Goal: Contribute content: Contribute content

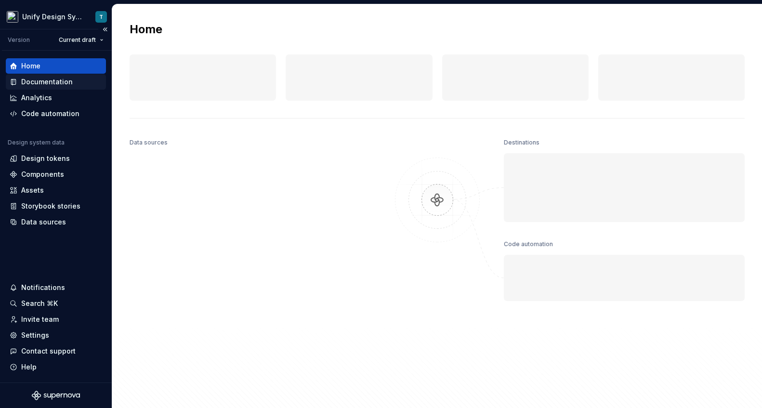
click at [50, 84] on div "Documentation" at bounding box center [47, 82] width 52 height 10
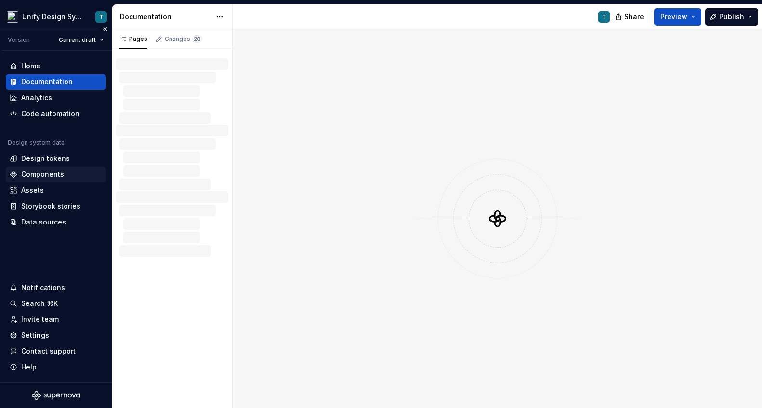
click at [60, 175] on div "Components" at bounding box center [42, 175] width 43 height 10
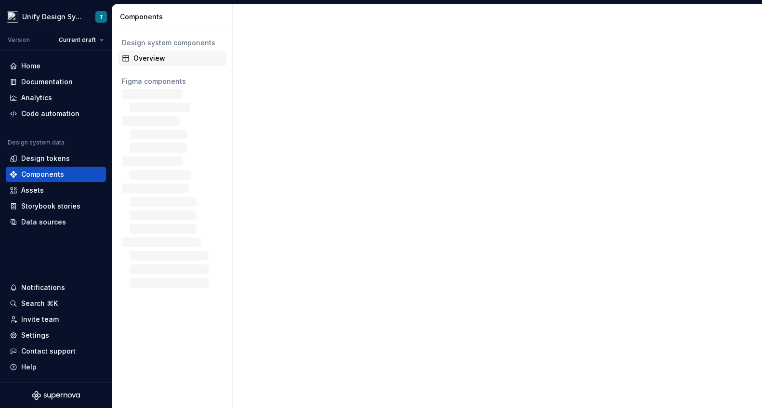
click at [163, 55] on div "Overview" at bounding box center [177, 58] width 89 height 10
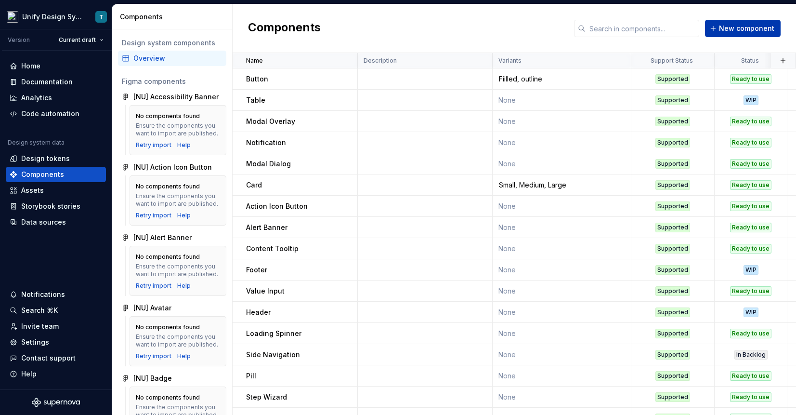
click at [730, 32] on span "New component" at bounding box center [746, 29] width 55 height 10
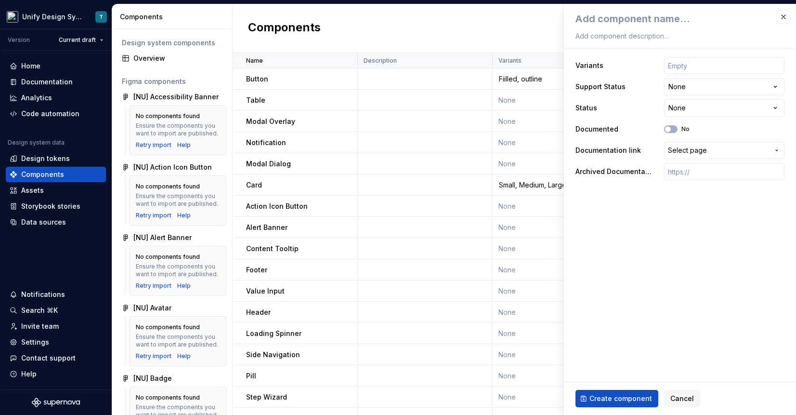
type textarea "*"
type textarea "I"
type textarea "*"
type textarea "Im"
type textarea "*"
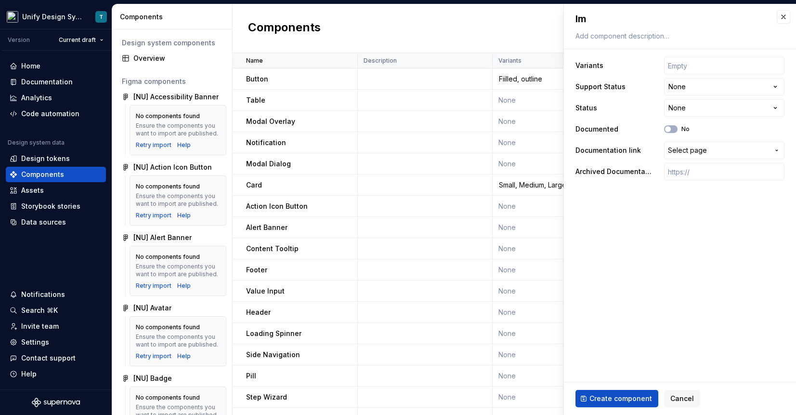
type textarea "Ima"
type textarea "*"
type textarea "Imag"
type textarea "*"
type textarea "Image"
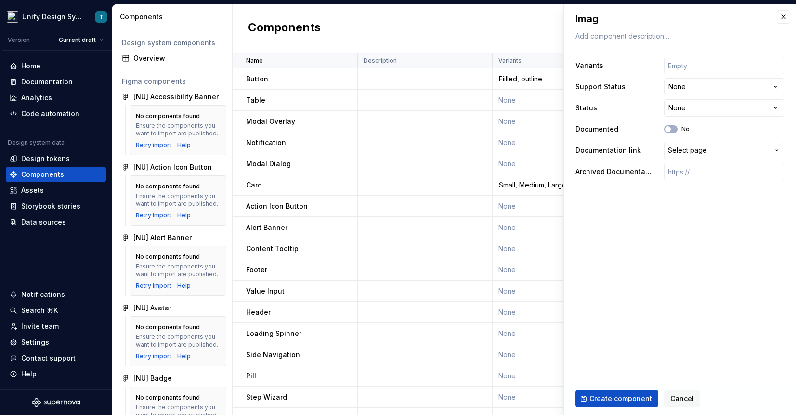
type textarea "*"
type textarea "Image"
type textarea "*"
type textarea "Image V"
type textarea "*"
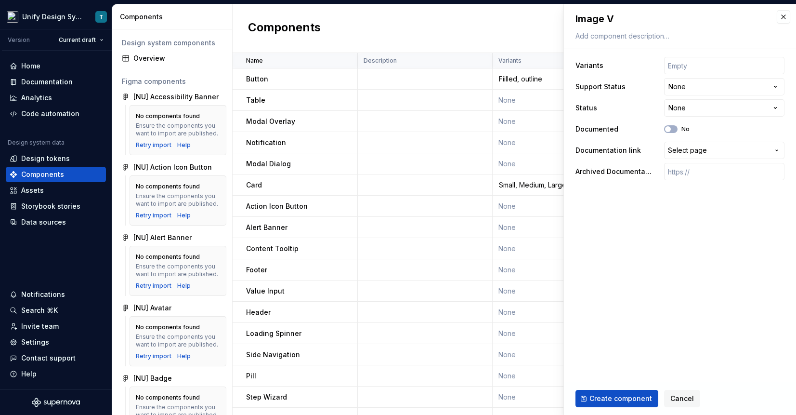
type textarea "Image Vi"
type textarea "*"
type textarea "Image Vie"
type textarea "*"
type textarea "Image View"
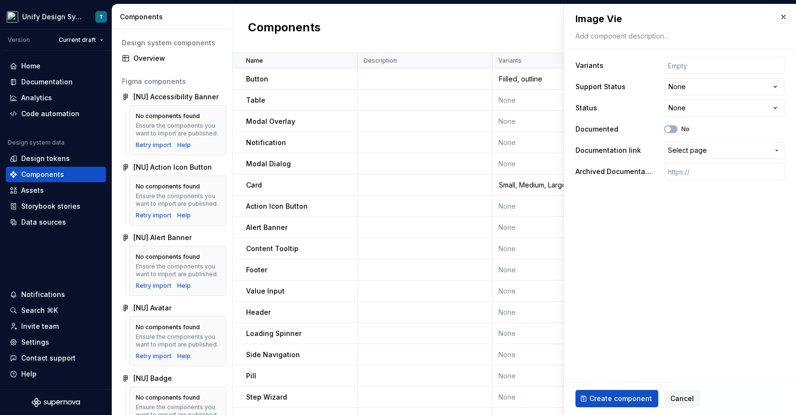
type textarea "*"
type textarea "Image Viewer"
type textarea "*"
type textarea "Image Viewer"
click at [679, 113] on html "Unify Design System T Version Current draft Home Documentation Analytics Code a…" at bounding box center [398, 207] width 796 height 415
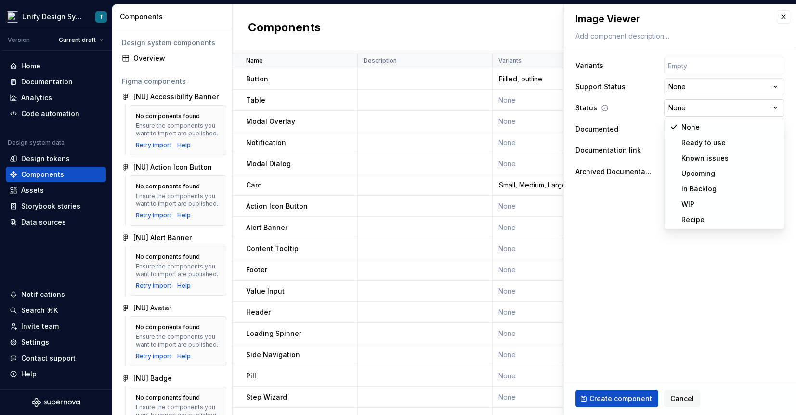
click at [679, 113] on html "Unify Design System T Version Current draft Home Documentation Analytics Code a…" at bounding box center [398, 207] width 796 height 415
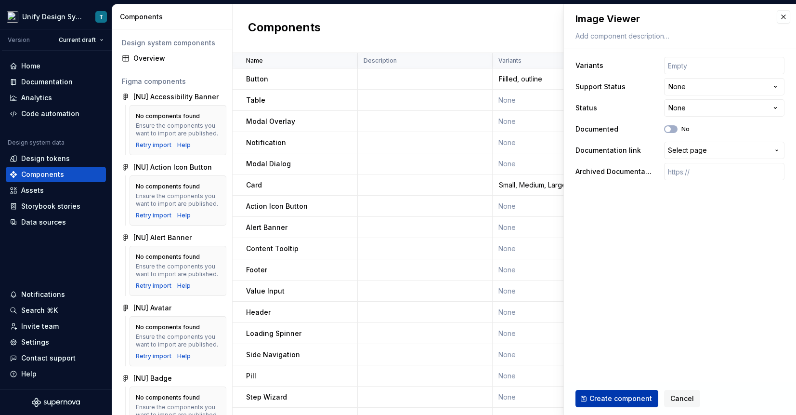
click at [624, 397] on span "Create component" at bounding box center [621, 399] width 63 height 10
type textarea "*"
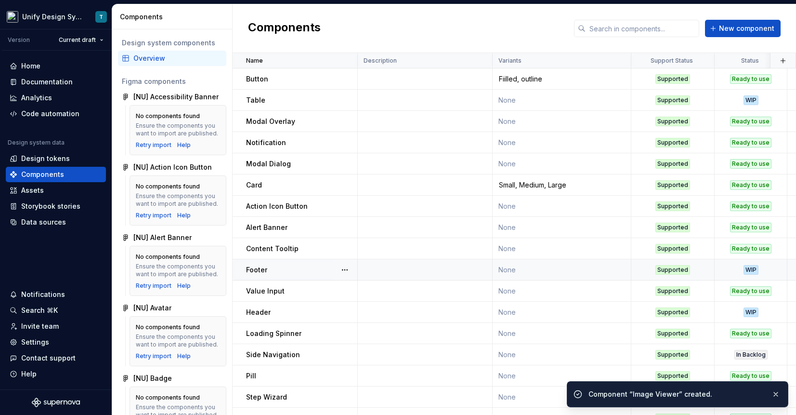
click at [762, 17] on div "Components New component" at bounding box center [515, 28] width 564 height 49
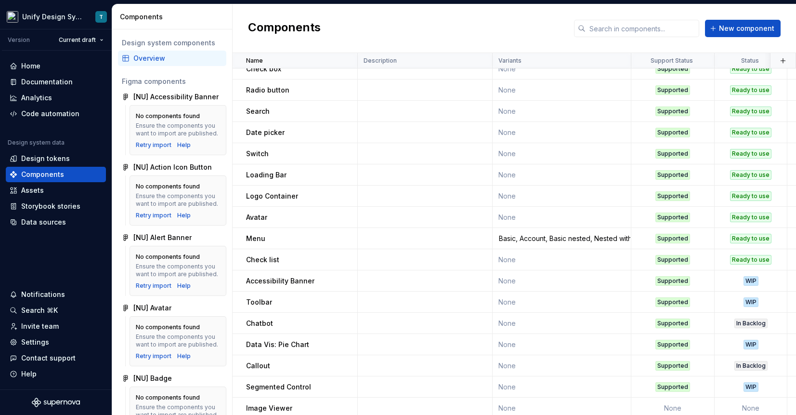
scroll to position [438, 0]
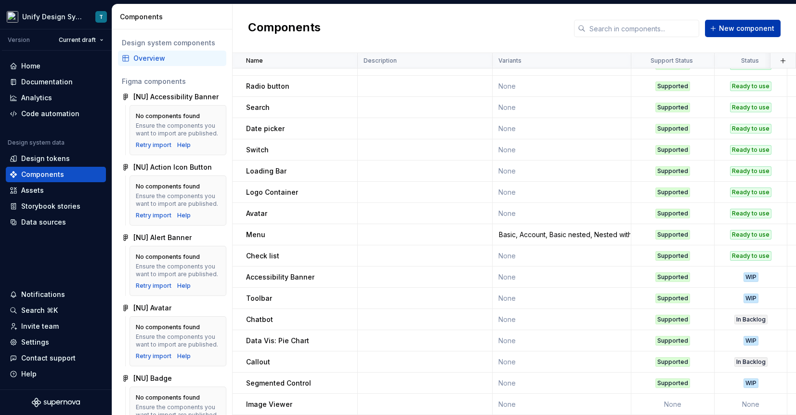
click at [751, 27] on span "New component" at bounding box center [746, 29] width 55 height 10
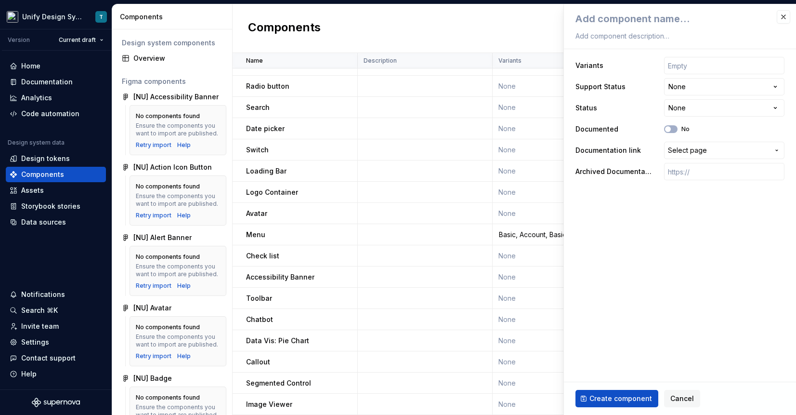
type textarea "*"
type textarea "S"
type textarea "*"
type textarea "Sp"
type textarea "*"
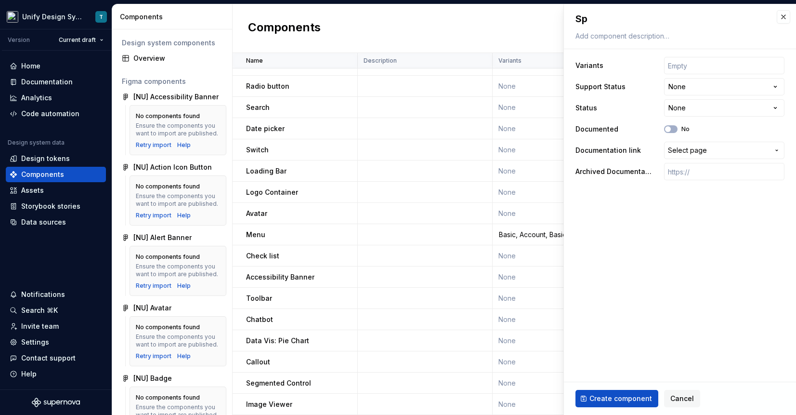
type textarea "Spl"
type textarea "*"
type textarea "Spli"
type textarea "*"
type textarea "Split"
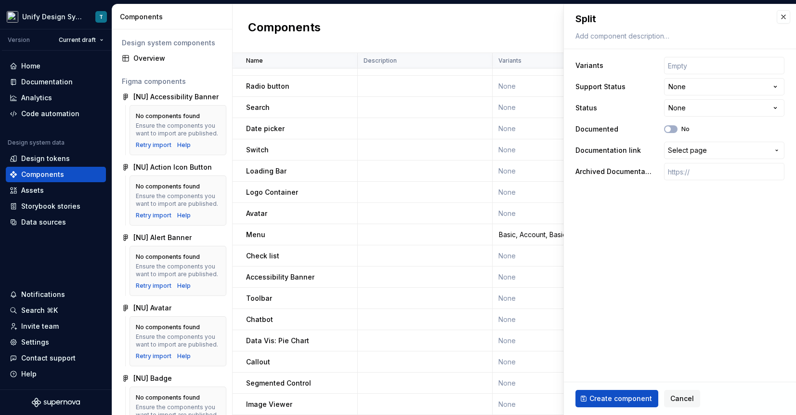
type textarea "*"
type textarea "Split"
type textarea "*"
type textarea "Split B"
type textarea "*"
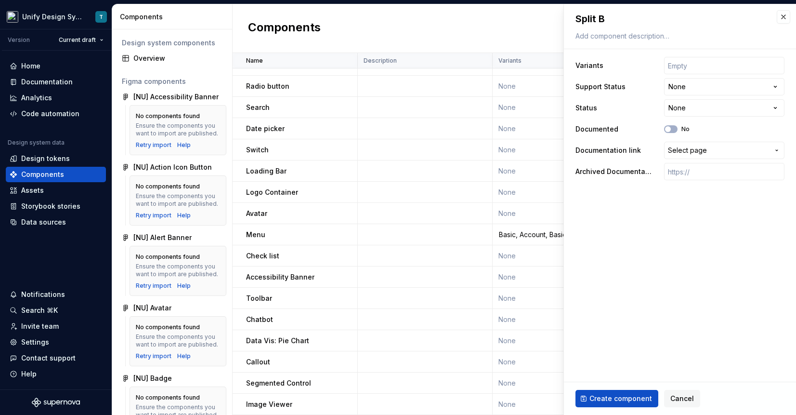
type textarea "Split Bu"
type textarea "*"
type textarea "Split But"
type textarea "*"
type textarea "Split Butto"
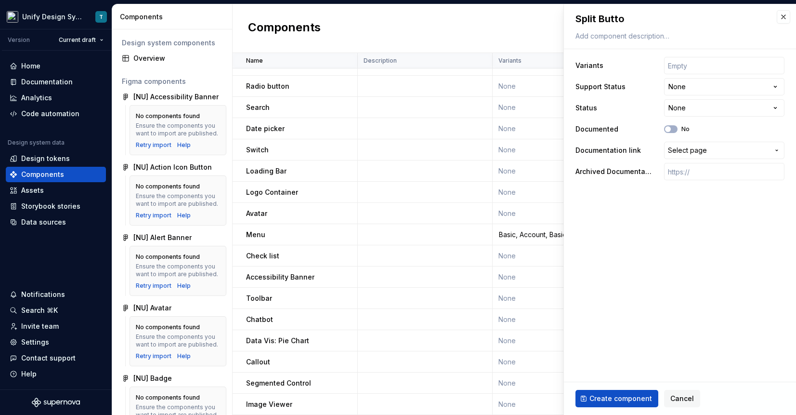
type textarea "*"
type textarea "Split Button"
click at [627, 392] on button "Create component" at bounding box center [617, 398] width 83 height 17
type textarea "*"
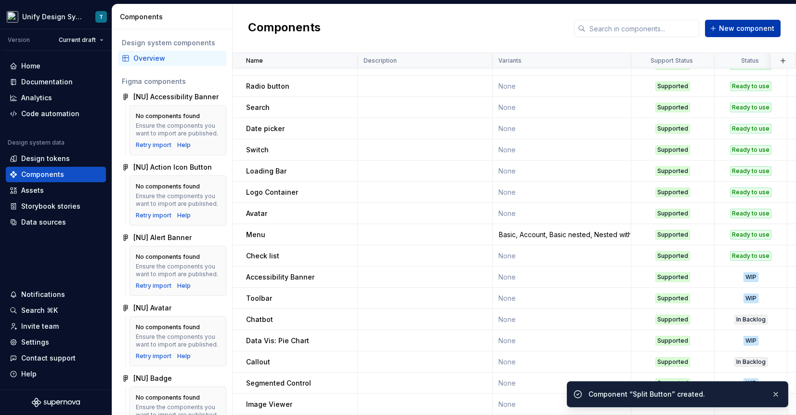
click at [762, 29] on span "New component" at bounding box center [746, 29] width 55 height 10
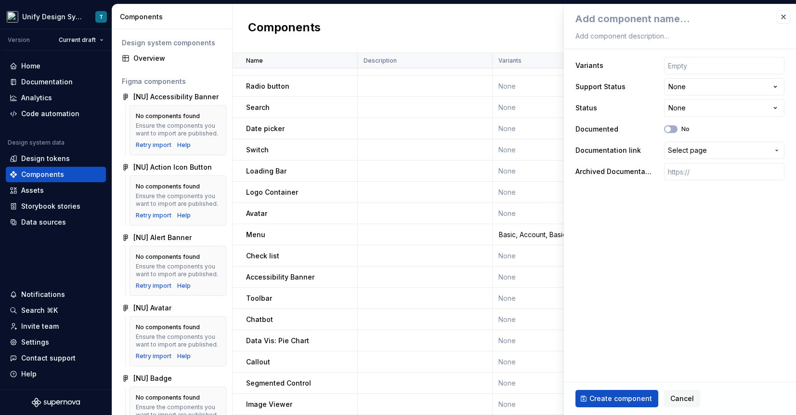
type textarea "*"
type textarea "C"
type textarea "*"
type textarea "Ca"
type textarea "*"
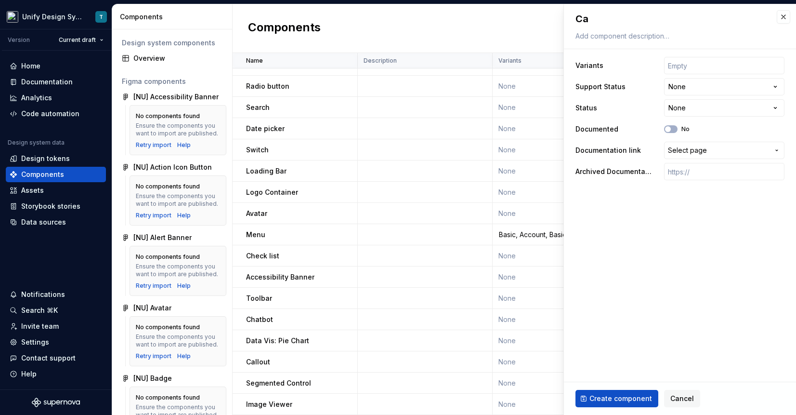
type textarea "Cal"
type textarea "*"
type textarea "Call"
type textarea "*"
type textarea "Callou"
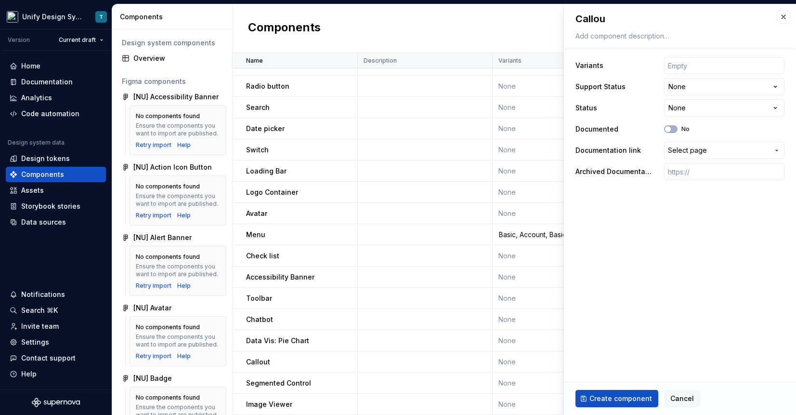
type textarea "*"
type textarea "Callout"
type textarea "*"
type textarea "B"
type textarea "*"
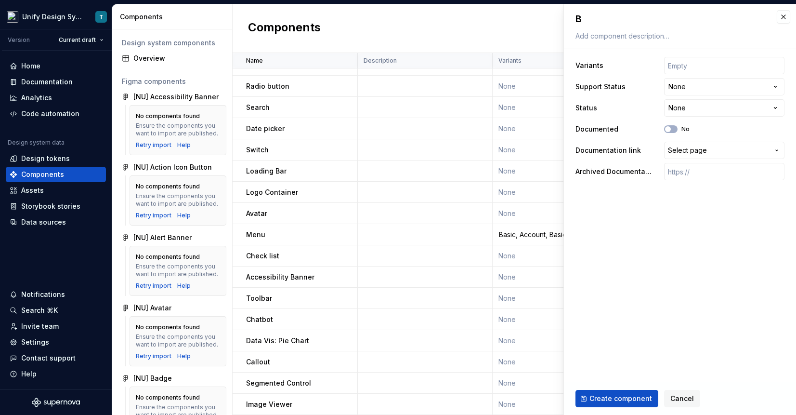
type textarea "Bl"
type textarea "*"
type textarea "Blo"
type textarea "*"
type textarea "Bloc"
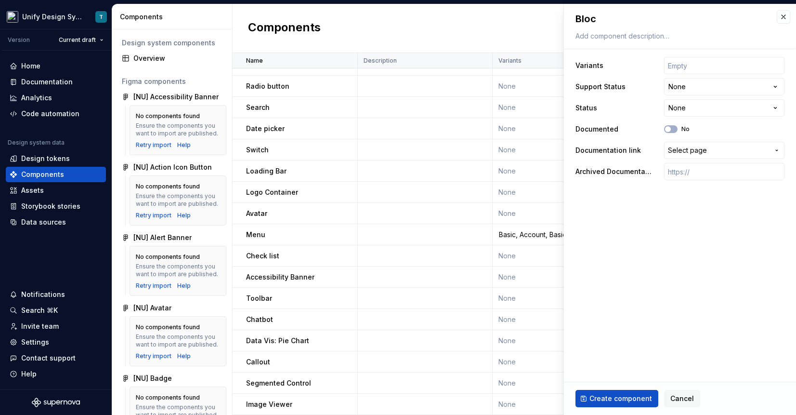
type textarea "*"
type textarea "Block"
type textarea "*"
type textarea "Blockq"
type textarea "*"
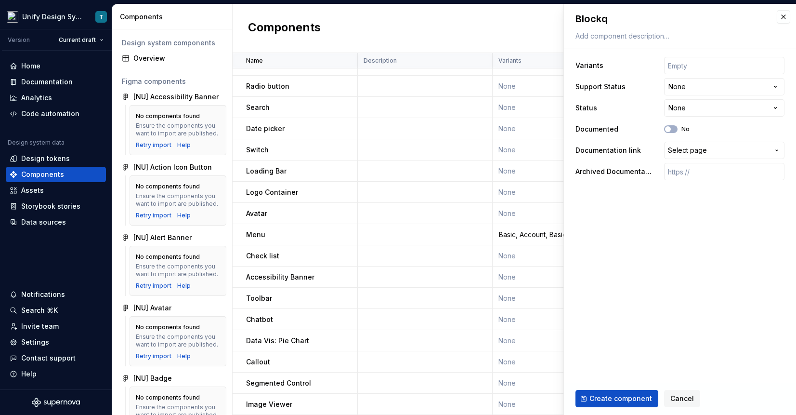
type textarea "Blockqu"
type textarea "*"
type textarea "Blockquo"
type textarea "*"
type textarea "Blockquot"
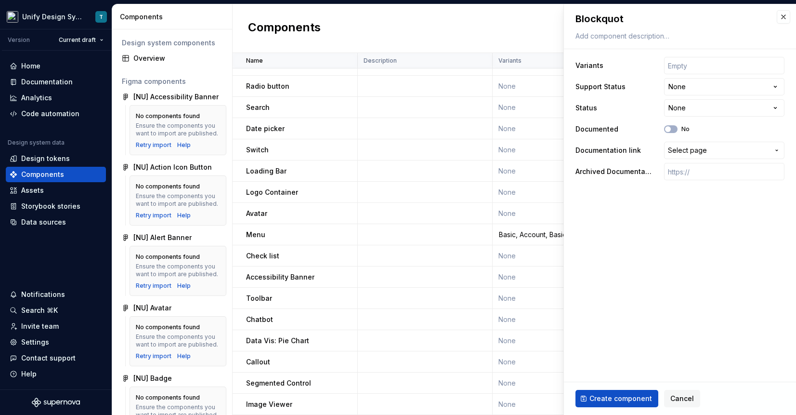
type textarea "*"
type textarea "Blockquote"
click at [613, 397] on span "Create component" at bounding box center [621, 399] width 63 height 10
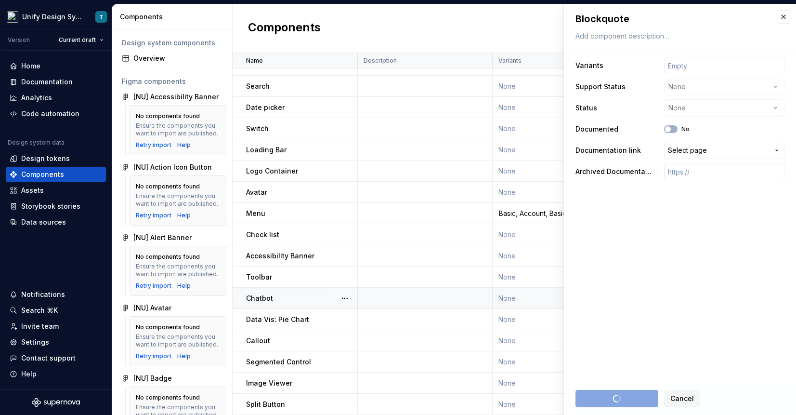
type textarea "*"
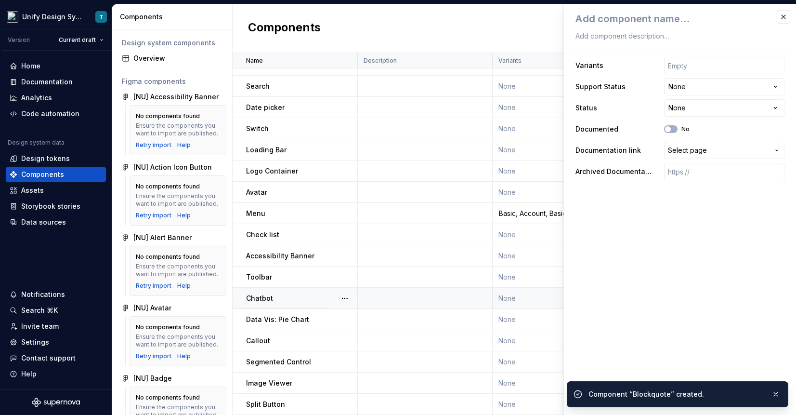
scroll to position [480, 0]
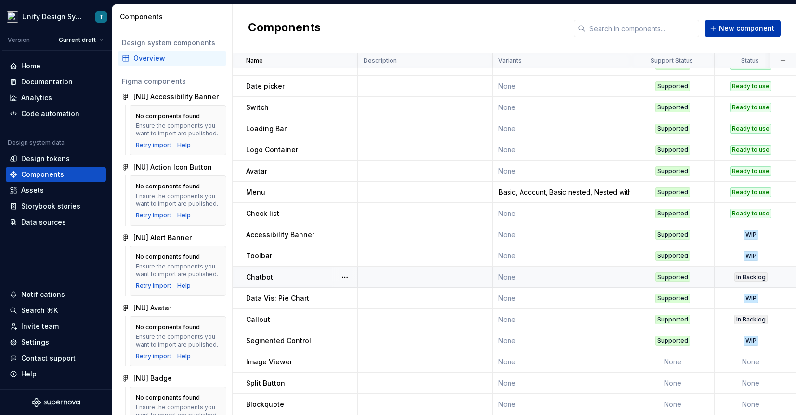
click at [741, 28] on span "New component" at bounding box center [746, 29] width 55 height 10
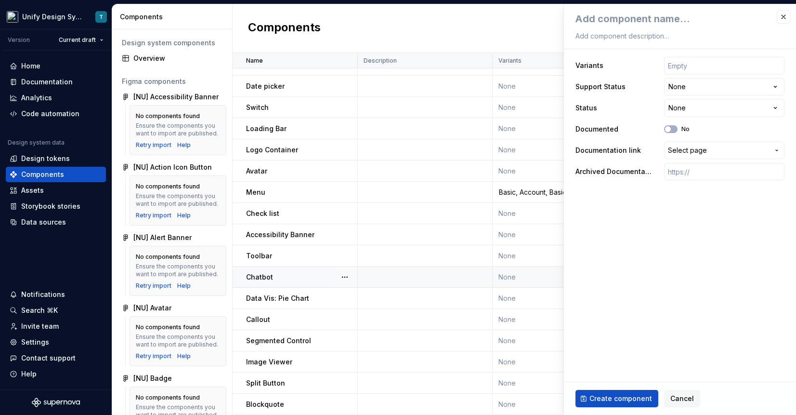
type textarea "*"
type textarea "T"
type textarea "*"
type textarea "Te"
type textarea "*"
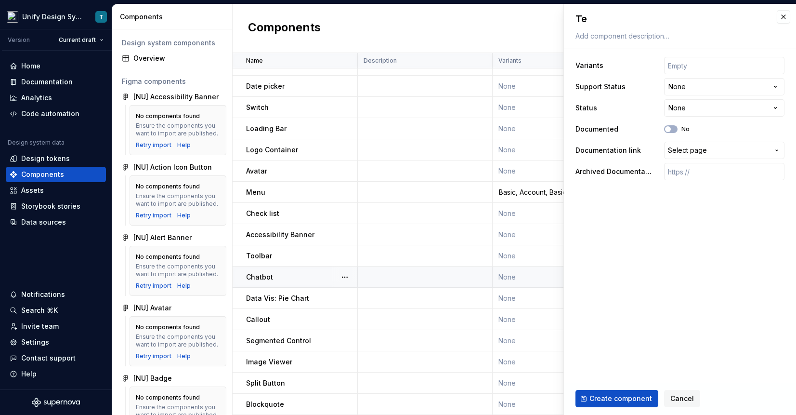
type textarea "Tex"
type textarea "*"
type textarea "Text"
type textarea "*"
type textarea "Text Ar"
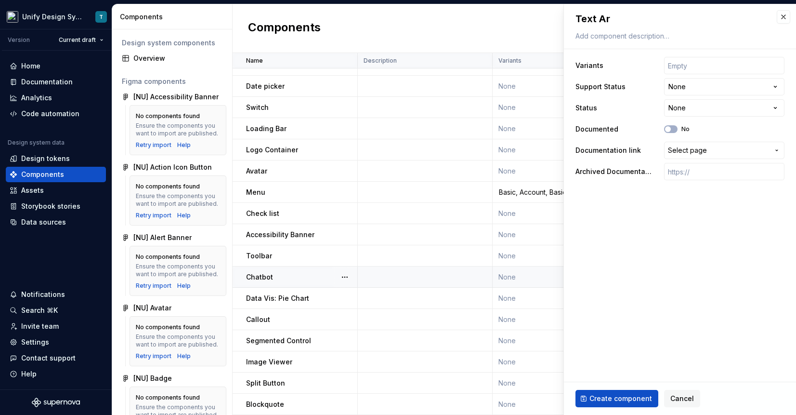
type textarea "*"
type textarea "Text Are"
type textarea "*"
type textarea "Text Area"
click at [613, 397] on span "Create component" at bounding box center [621, 399] width 63 height 10
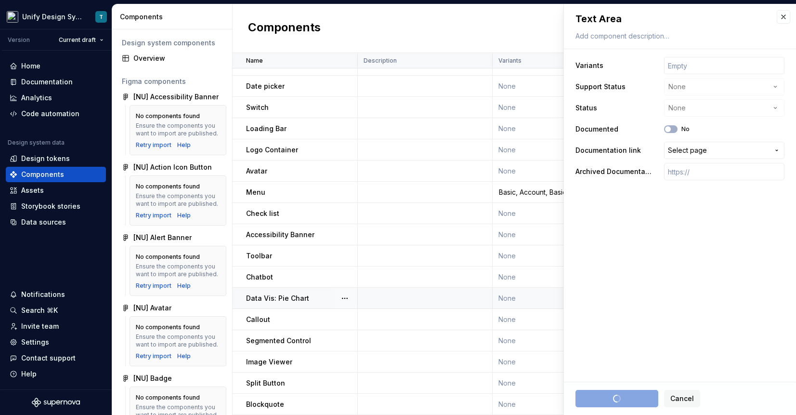
type textarea "*"
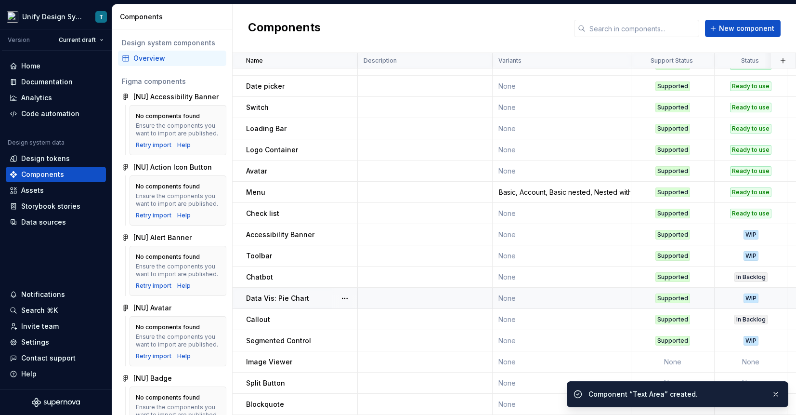
scroll to position [502, 0]
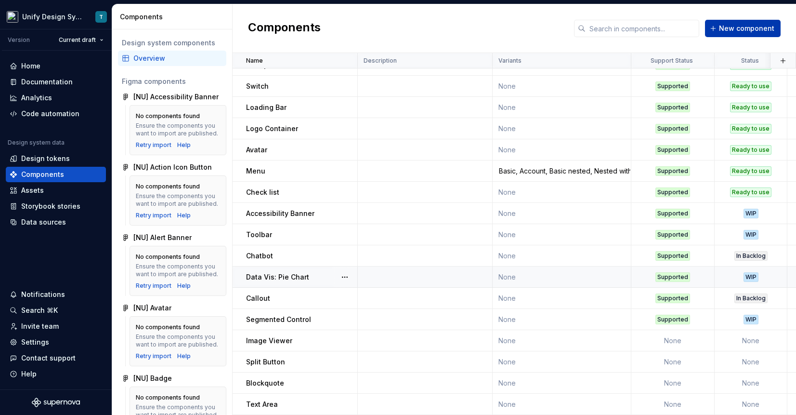
click at [727, 28] on span "New component" at bounding box center [746, 29] width 55 height 10
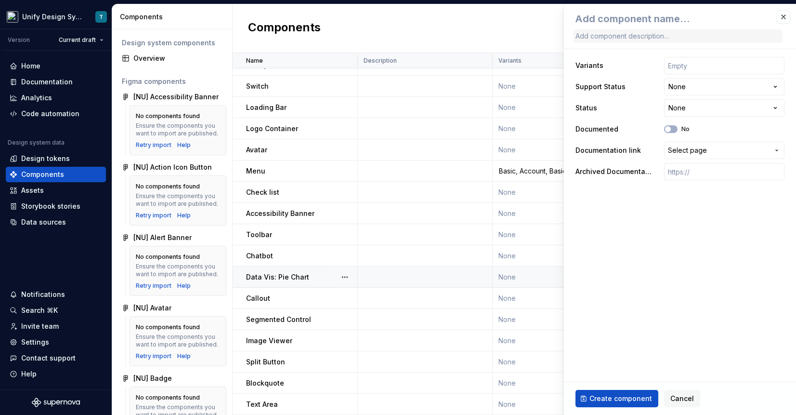
type textarea "*"
type textarea "S"
type textarea "*"
type textarea "Sk"
type textarea "*"
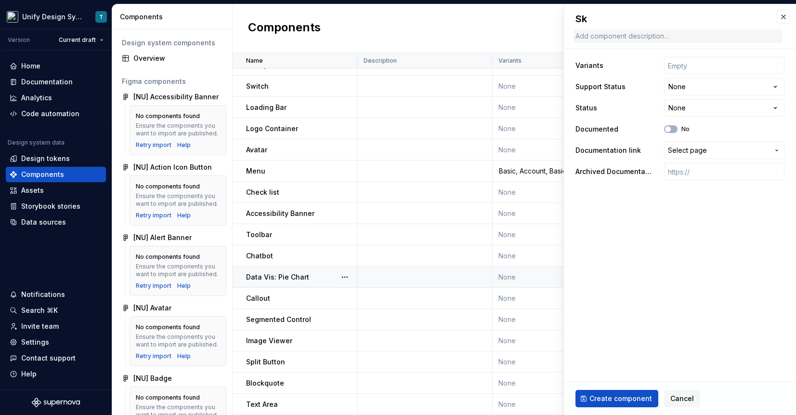
type textarea "Ski"
type textarea "*"
type textarea "Skip"
type textarea "*"
type textarea "Skip"
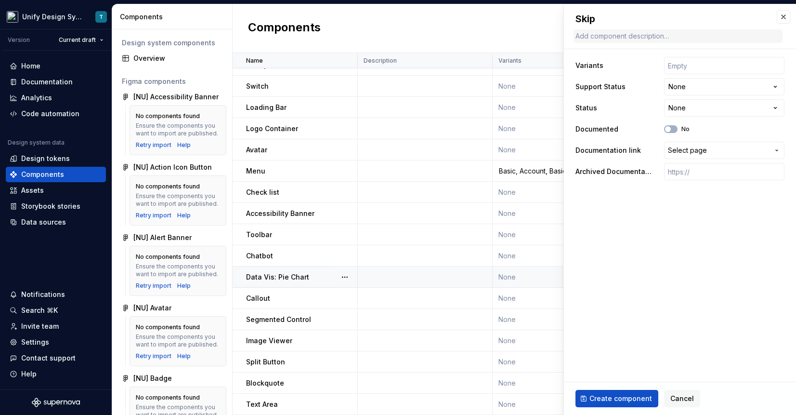
type textarea "*"
type textarea "Skip L"
type textarea "*"
type textarea "Skip Li"
type textarea "*"
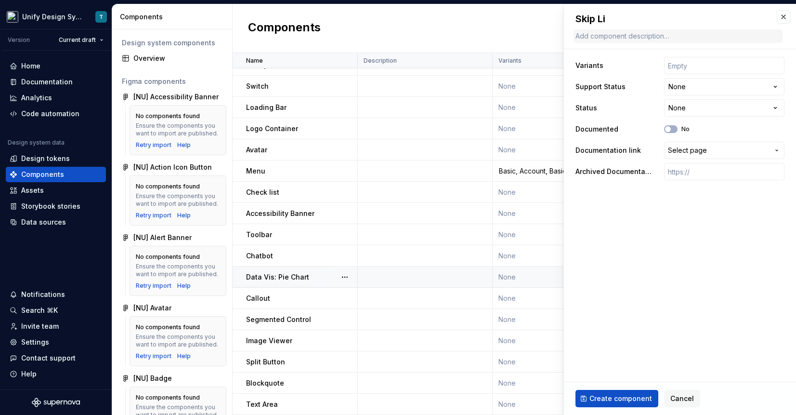
type textarea "[PERSON_NAME]"
type textarea "*"
type textarea "Skip Link"
click at [630, 397] on span "Create component" at bounding box center [621, 399] width 63 height 10
type textarea "*"
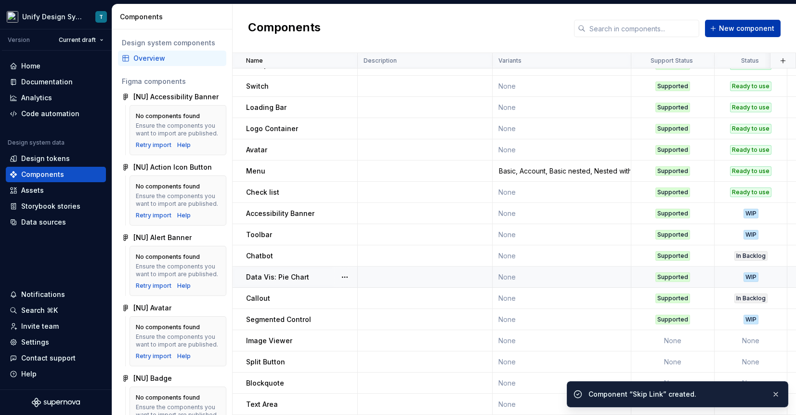
click at [747, 29] on span "New component" at bounding box center [746, 29] width 55 height 10
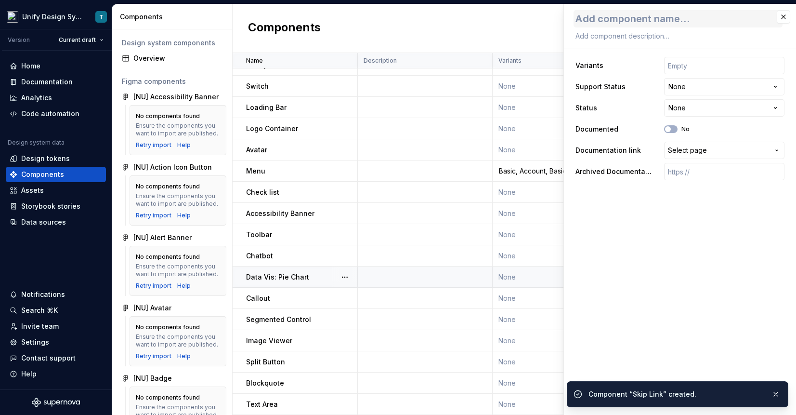
type textarea "*"
type textarea "C"
type textarea "*"
type textarea "Co"
type textarea "*"
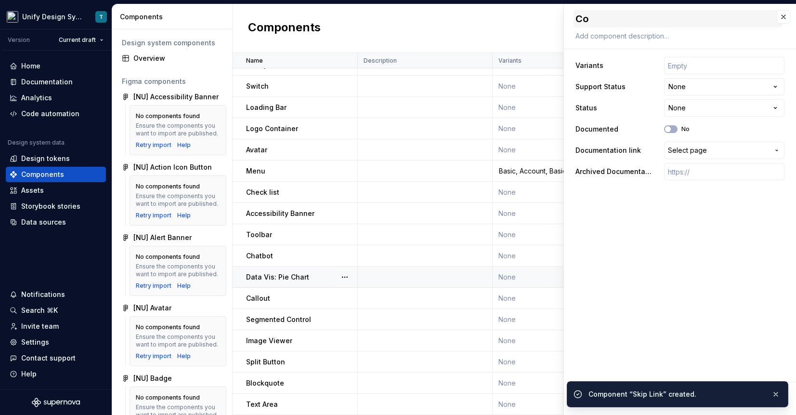
type textarea "Col"
type textarea "*"
type textarea "Colo"
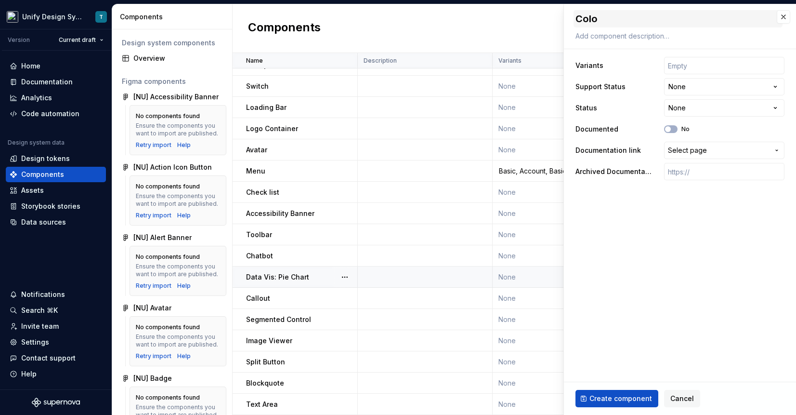
type textarea "*"
type textarea "Color"
type textarea "*"
type textarea "Color"
type textarea "*"
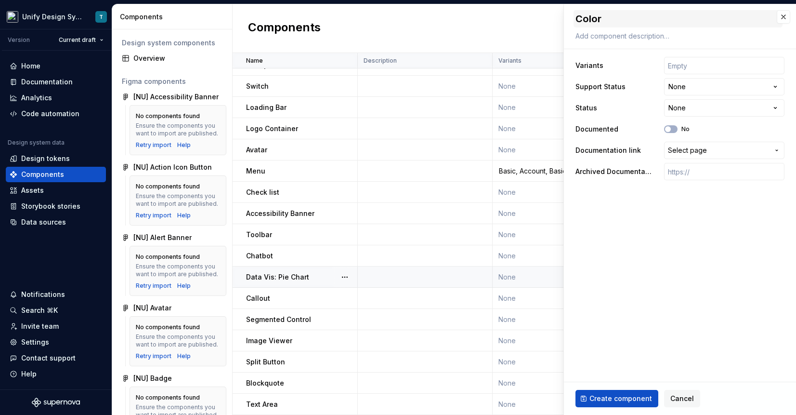
type textarea "Color S"
type textarea "*"
type textarea "Color Se"
type textarea "*"
type textarea "Color Sel"
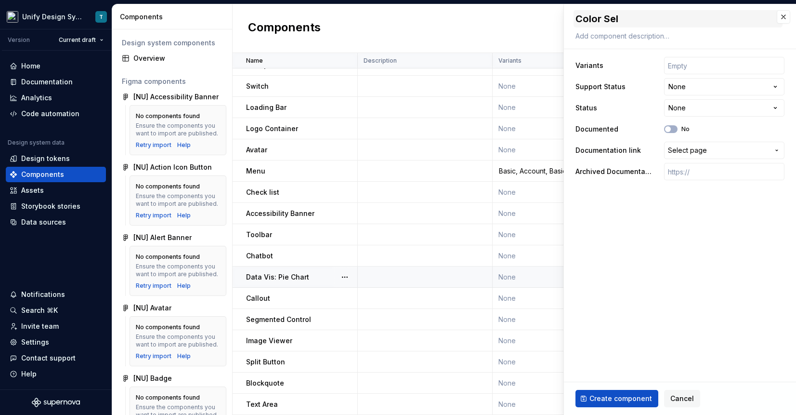
type textarea "*"
type textarea "Color Selec"
type textarea "*"
type textarea "Color Select"
type textarea "*"
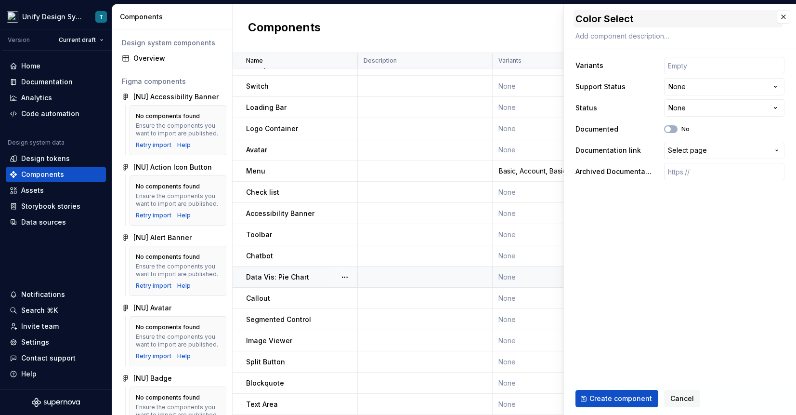
type textarea "Color Selecto"
type textarea "*"
type textarea "Color Selector"
click at [609, 397] on span "Create component" at bounding box center [621, 399] width 63 height 10
type textarea "*"
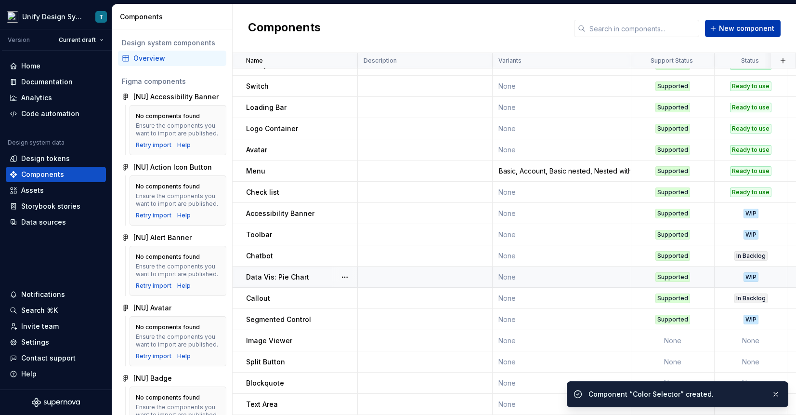
click at [758, 23] on button "New component" at bounding box center [743, 28] width 76 height 17
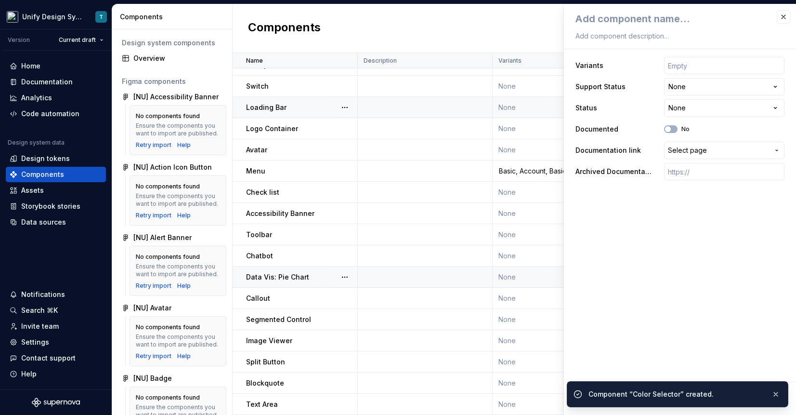
type textarea "*"
type textarea "F"
type textarea "*"
type textarea "Fi"
type textarea "*"
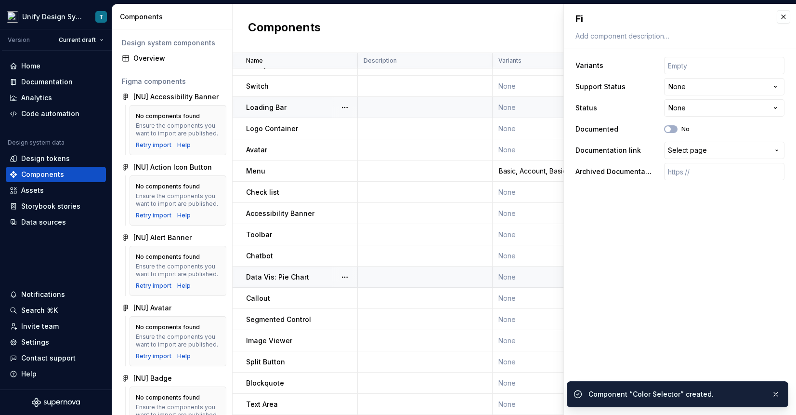
type textarea "Fil"
type textarea "*"
type textarea "File"
type textarea "*"
type textarea "File"
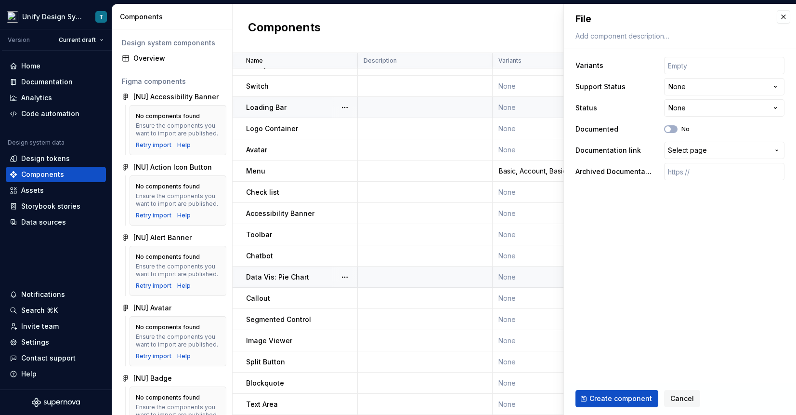
type textarea "*"
type textarea "File U"
type textarea "*"
type textarea "File Up"
type textarea "*"
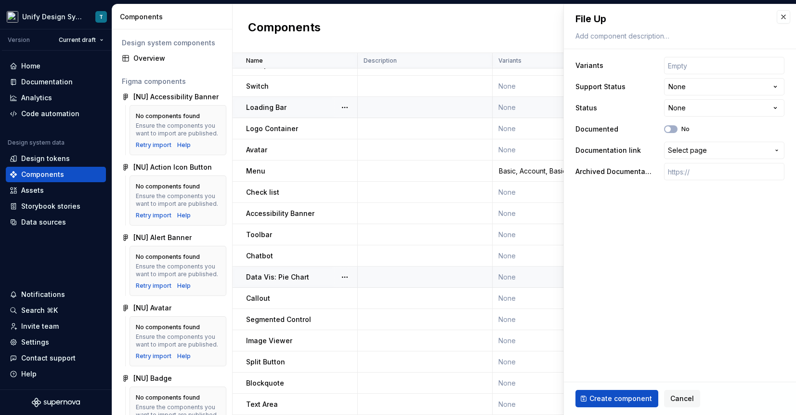
type textarea "File Upl"
type textarea "*"
type textarea "File Upload"
type textarea "*"
type textarea "File Upload"
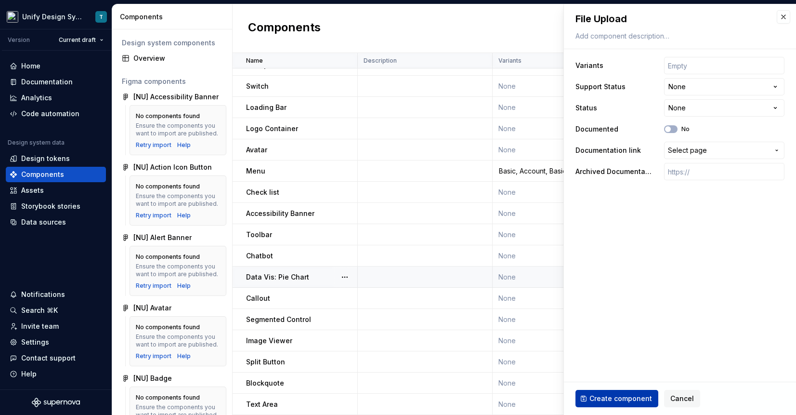
click at [618, 400] on span "Create component" at bounding box center [621, 399] width 63 height 10
type textarea "*"
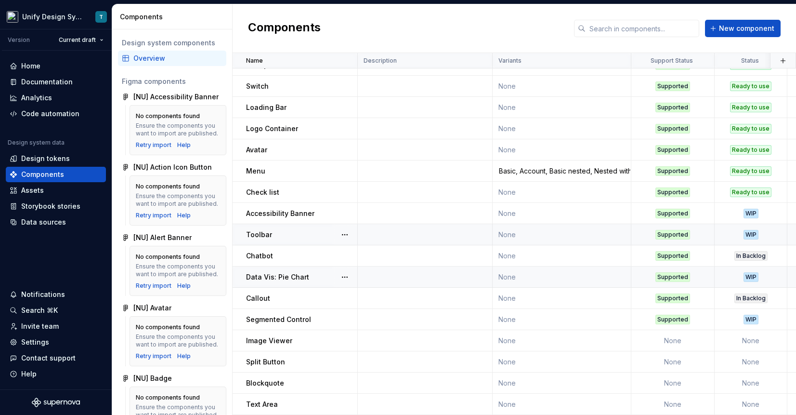
scroll to position [565, 0]
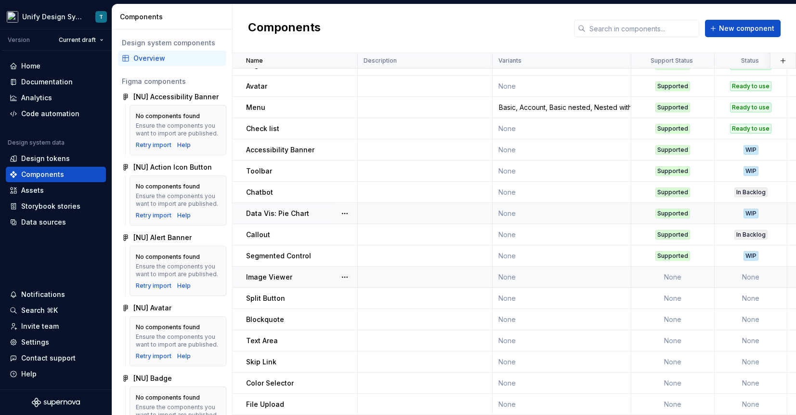
click at [667, 269] on td "None" at bounding box center [673, 276] width 83 height 21
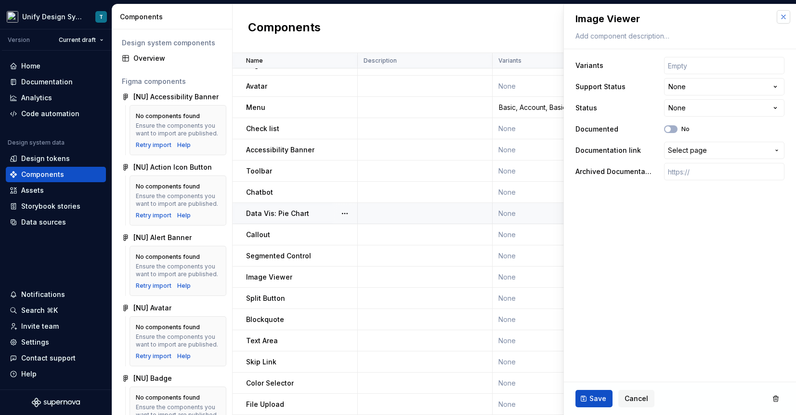
click at [762, 15] on button "button" at bounding box center [783, 16] width 13 height 13
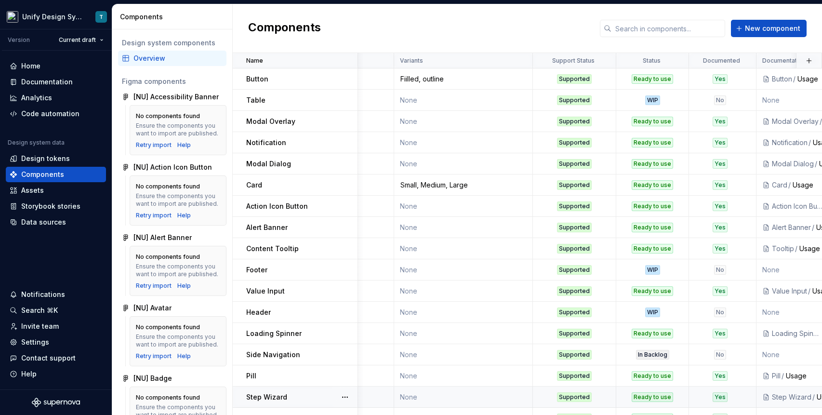
scroll to position [565, 99]
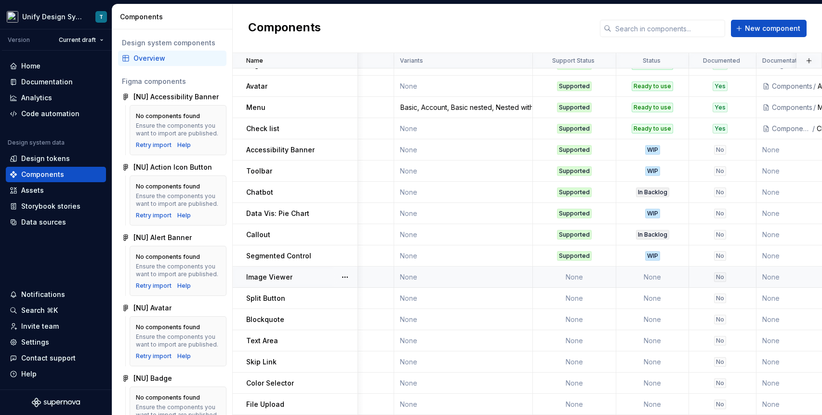
click at [649, 281] on td "None" at bounding box center [652, 276] width 73 height 21
type textarea "*"
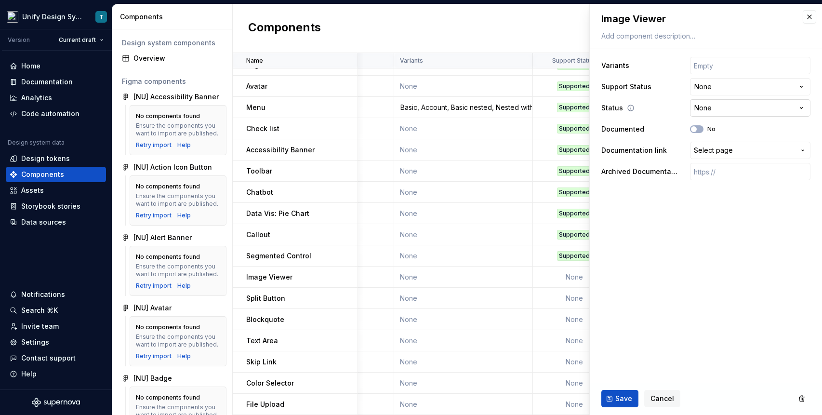
click at [734, 107] on html "Unify Design System T Version Current draft Home Documentation Analytics Code a…" at bounding box center [411, 207] width 822 height 415
select select "**********"
click at [622, 398] on span "Save" at bounding box center [623, 399] width 17 height 10
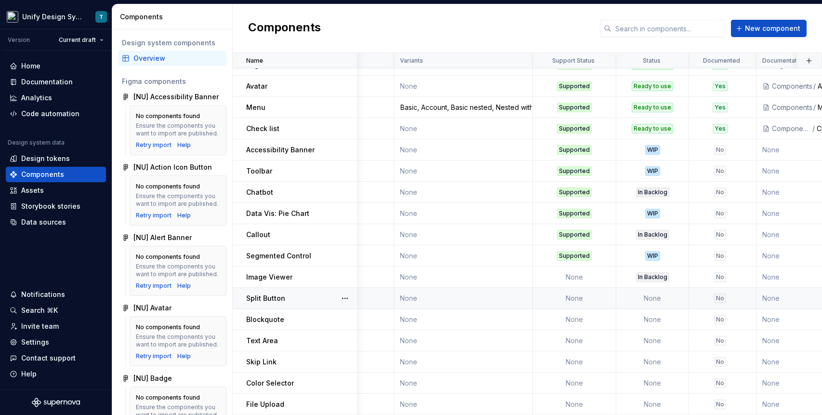
click at [642, 295] on td "None" at bounding box center [652, 298] width 73 height 21
type textarea "*"
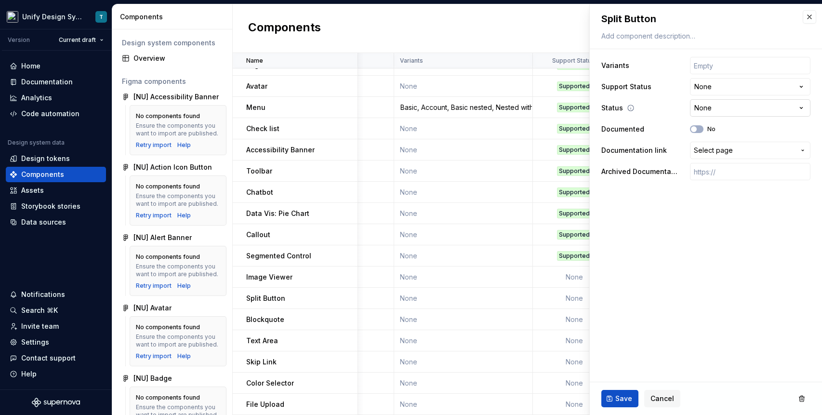
click at [730, 113] on html "Unify Design System T Version Current draft Home Documentation Analytics Code a…" at bounding box center [411, 207] width 822 height 415
select select "**********"
click at [620, 398] on span "Save" at bounding box center [623, 399] width 17 height 10
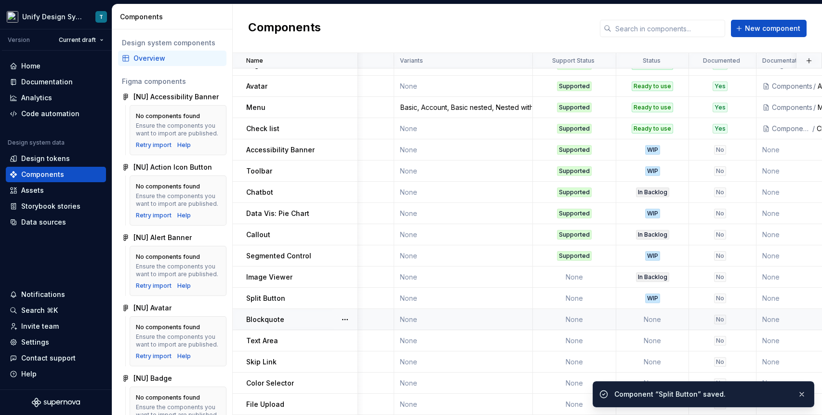
click at [649, 320] on td "None" at bounding box center [652, 319] width 73 height 21
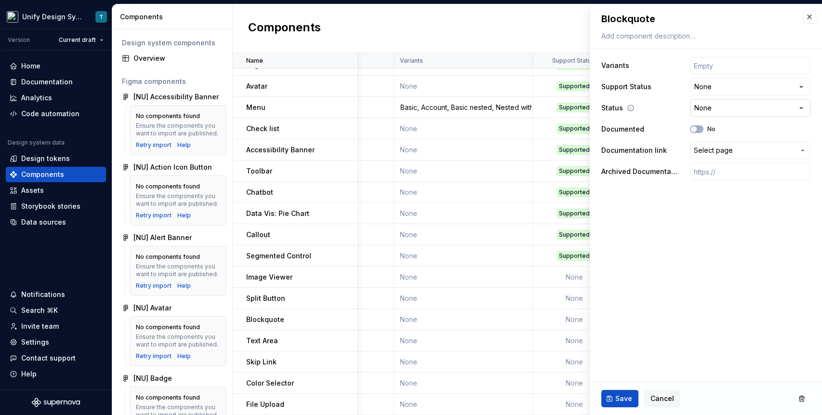
type textarea "*"
click at [713, 109] on html "Unify Design System T Version Current draft Home Documentation Analytics Code a…" at bounding box center [411, 207] width 822 height 415
select select "**********"
click at [630, 400] on span "Save" at bounding box center [623, 399] width 17 height 10
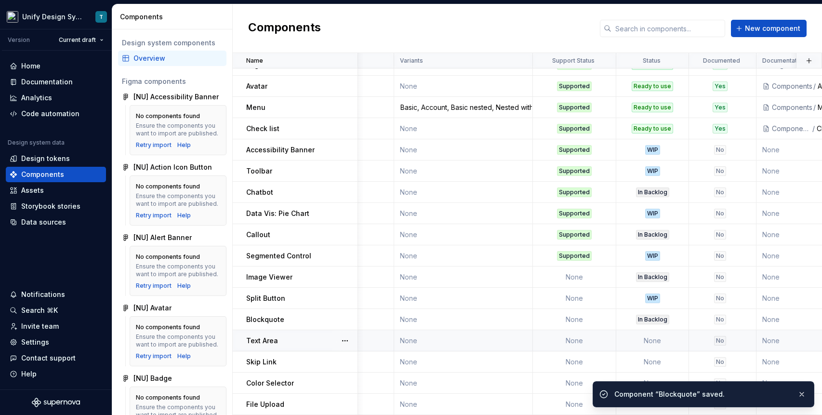
click at [644, 344] on td "None" at bounding box center [652, 340] width 73 height 21
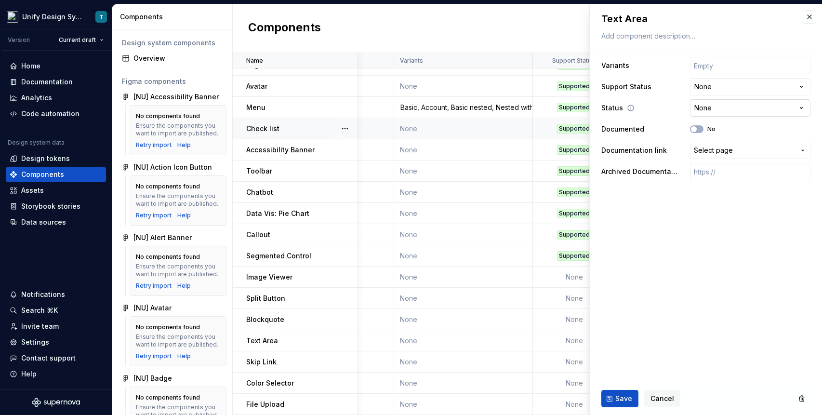
click at [717, 108] on html "Unify Design System T Version Current draft Home Documentation Analytics Code a…" at bounding box center [411, 207] width 822 height 415
type textarea "*"
select select "**********"
click at [621, 397] on span "Save" at bounding box center [623, 399] width 17 height 10
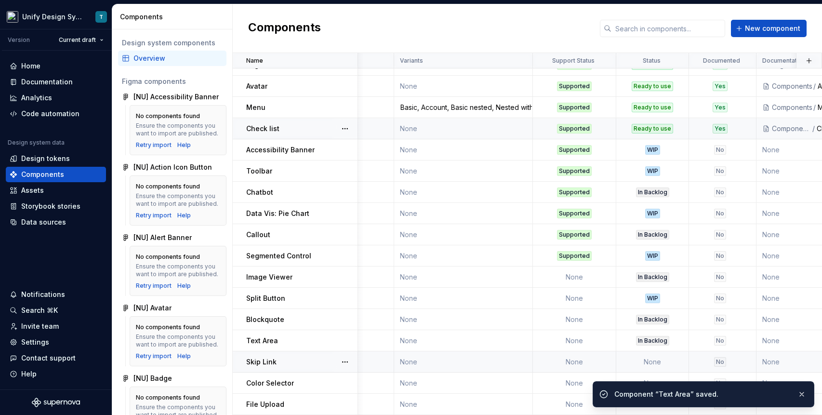
click at [638, 361] on td "None" at bounding box center [652, 361] width 73 height 21
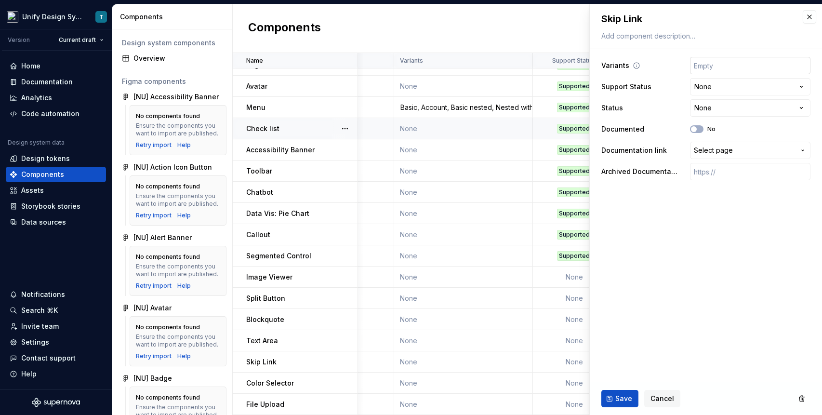
type textarea "*"
click at [709, 110] on html "Unify Design System T Version Current draft Home Documentation Analytics Code a…" at bounding box center [411, 207] width 822 height 415
select select "**********"
click at [622, 400] on span "Save" at bounding box center [623, 399] width 17 height 10
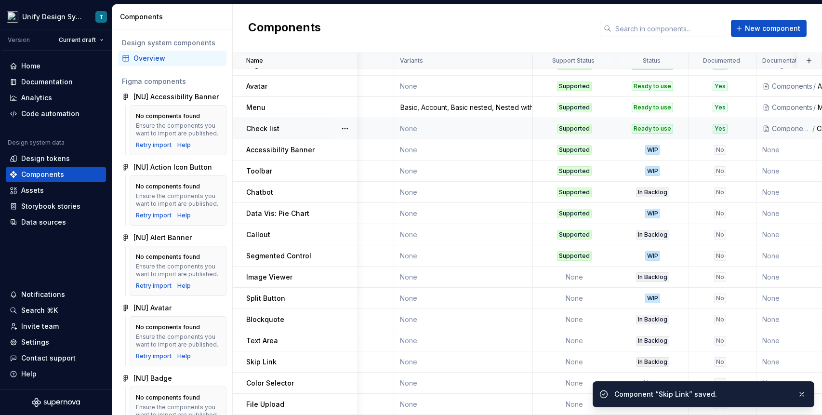
click at [646, 382] on div "Component “Skip Link” saved." at bounding box center [704, 394] width 222 height 26
click at [762, 394] on button "button" at bounding box center [801, 393] width 13 height 13
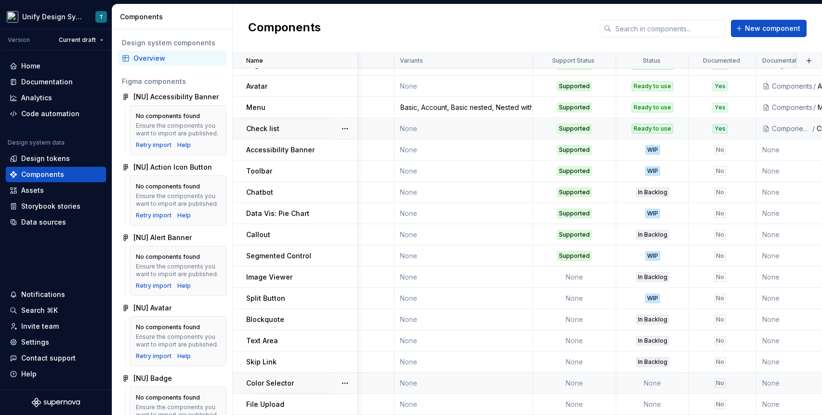
click at [663, 382] on td "None" at bounding box center [652, 382] width 73 height 21
type textarea "*"
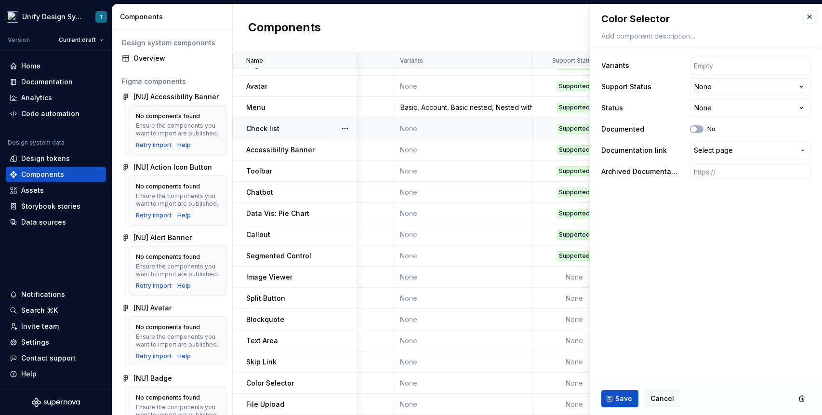
click at [714, 108] on html "Unify Design System T Version Current draft Home Documentation Analytics Code a…" at bounding box center [411, 207] width 822 height 415
select select "**********"
click at [619, 398] on span "Save" at bounding box center [623, 399] width 17 height 10
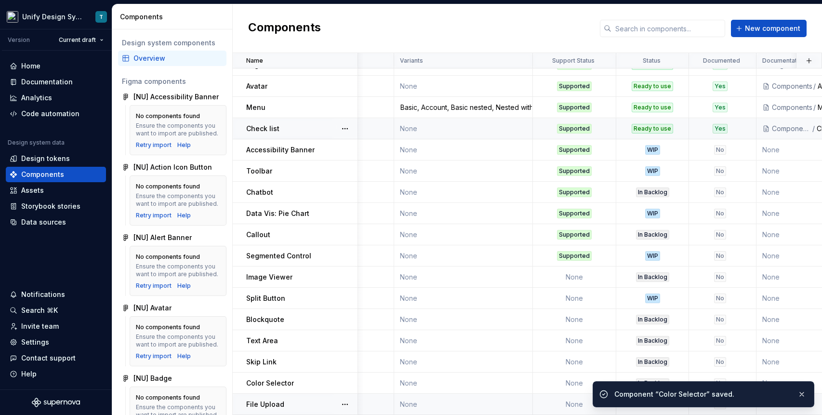
click at [567, 406] on td "None" at bounding box center [574, 404] width 83 height 21
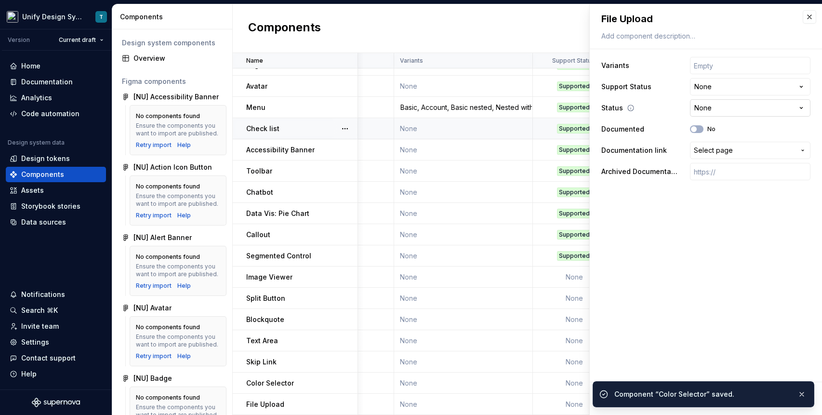
click at [731, 108] on html "Unify Design System T Version Current draft Home Documentation Analytics Code a…" at bounding box center [411, 207] width 822 height 415
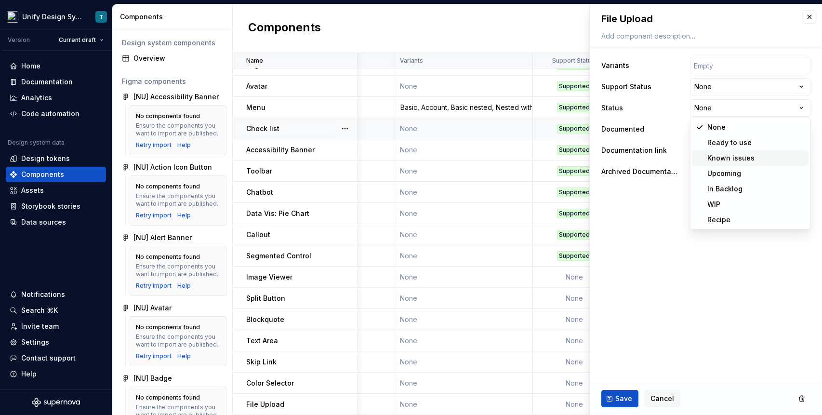
type textarea "*"
select select "**********"
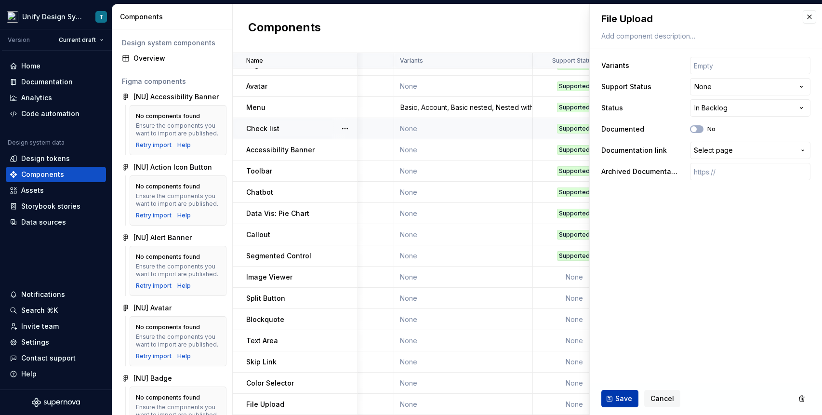
click at [623, 401] on span "Save" at bounding box center [623, 399] width 17 height 10
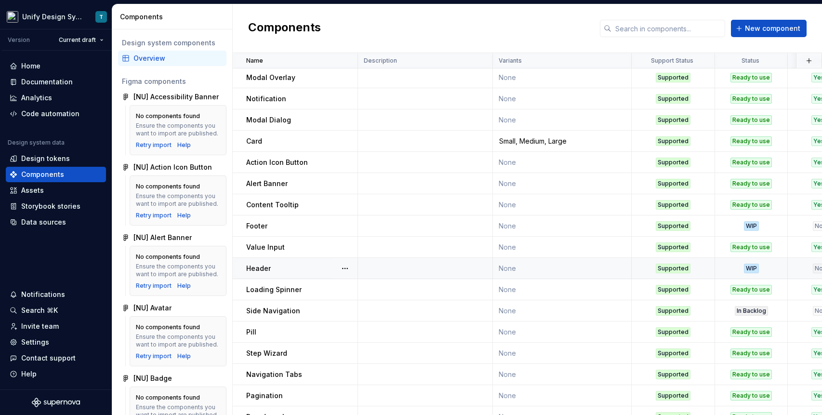
scroll to position [44, 0]
click at [714, 309] on td "Supported" at bounding box center [673, 310] width 83 height 21
type textarea "*"
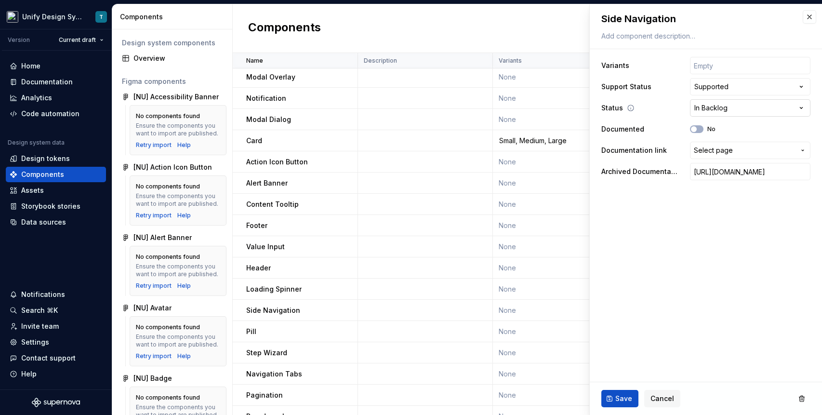
click at [725, 107] on html "Unify Design System T Version Current draft Home Documentation Analytics Code a…" at bounding box center [411, 207] width 822 height 415
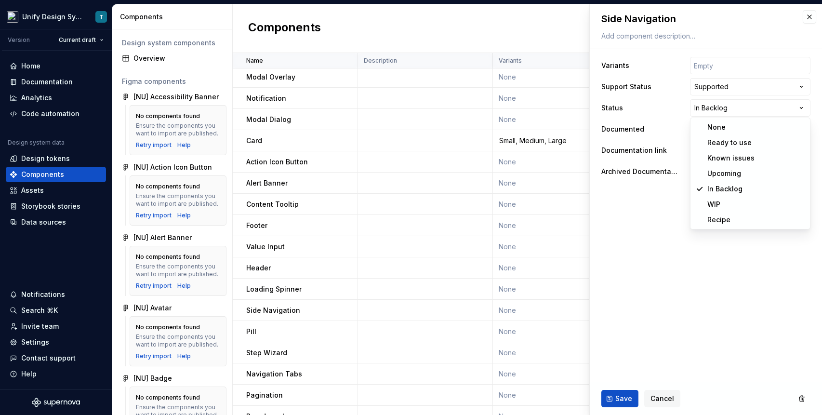
select select "**********"
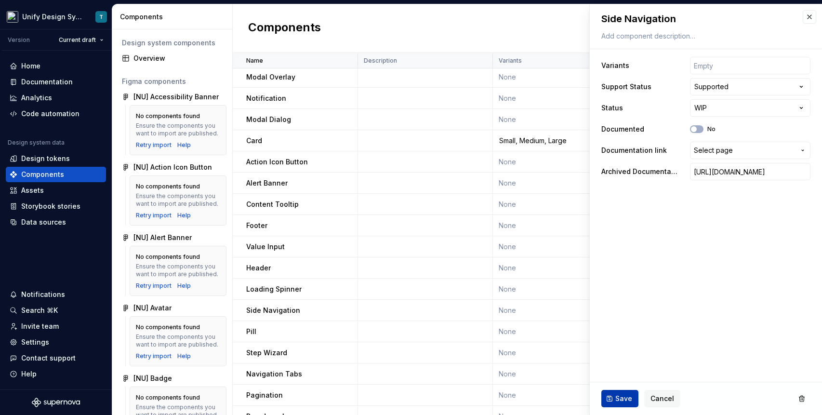
click at [625, 397] on span "Save" at bounding box center [623, 399] width 17 height 10
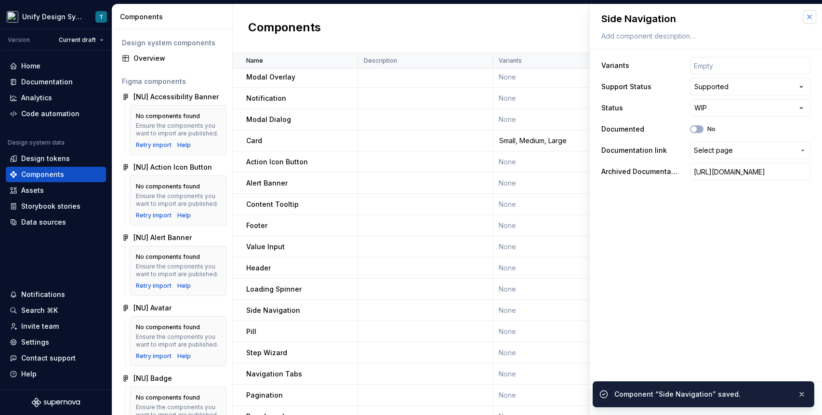
click at [762, 18] on button "button" at bounding box center [809, 16] width 13 height 13
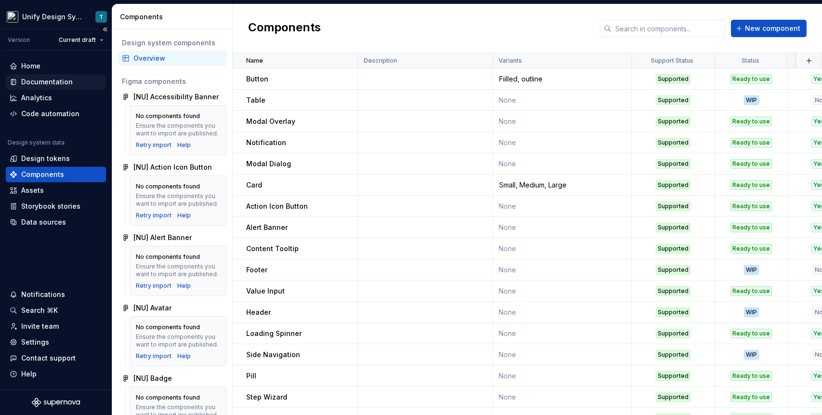
click at [58, 87] on div "Documentation" at bounding box center [56, 81] width 100 height 15
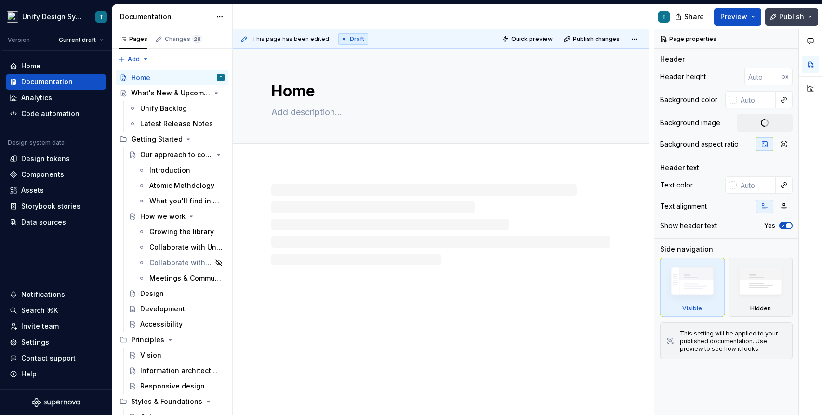
click at [762, 19] on span "Publish" at bounding box center [791, 17] width 25 height 10
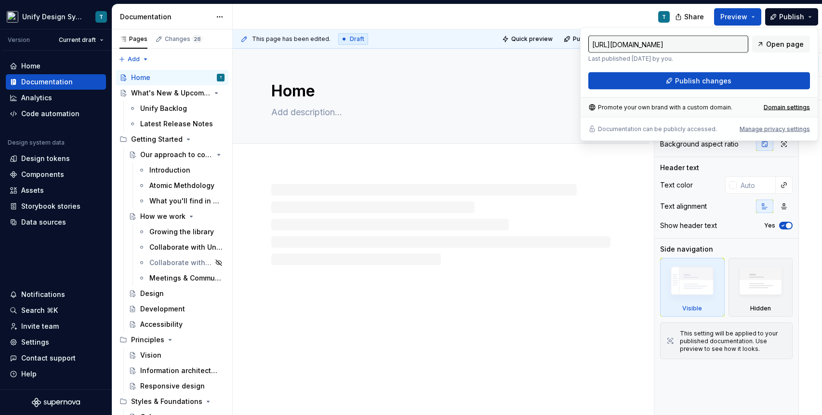
click at [612, 17] on div "T" at bounding box center [455, 16] width 445 height 25
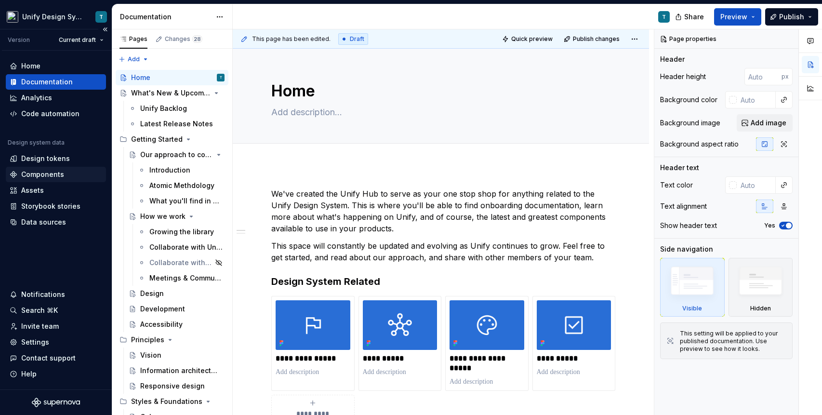
click at [53, 176] on div "Components" at bounding box center [42, 175] width 43 height 10
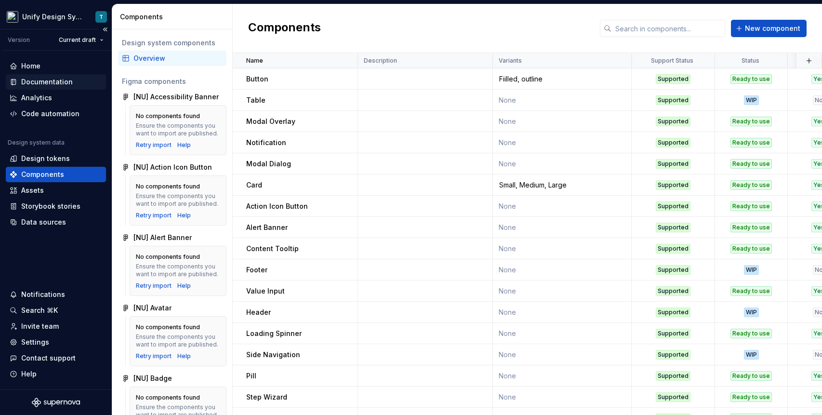
click at [75, 82] on div "Documentation" at bounding box center [56, 82] width 93 height 10
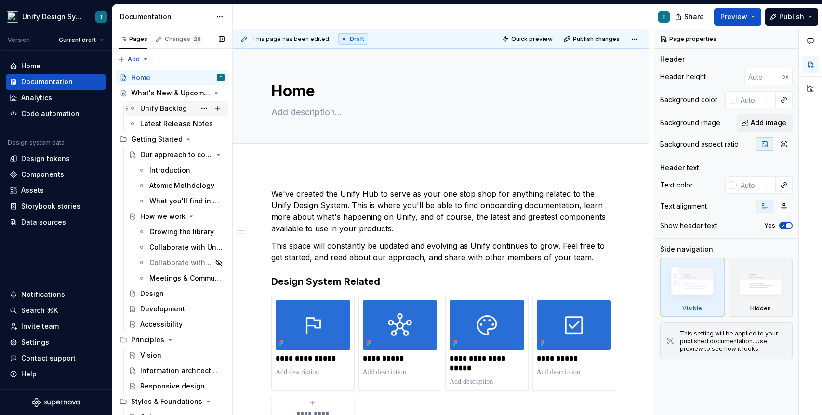
click at [159, 110] on div "Unify Backlog" at bounding box center [163, 109] width 47 height 10
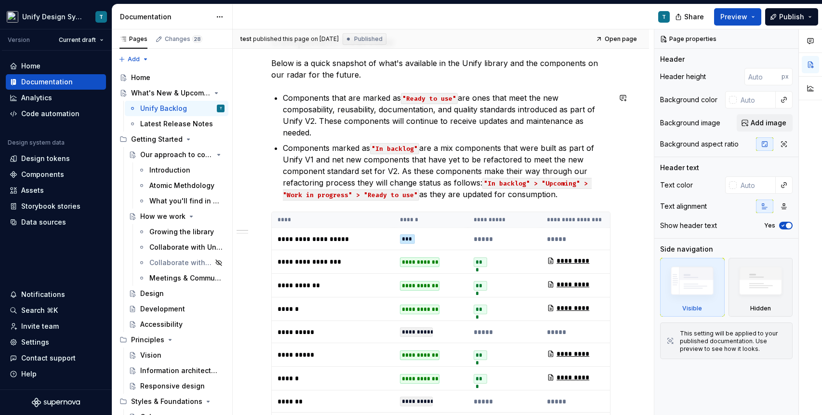
scroll to position [228, 0]
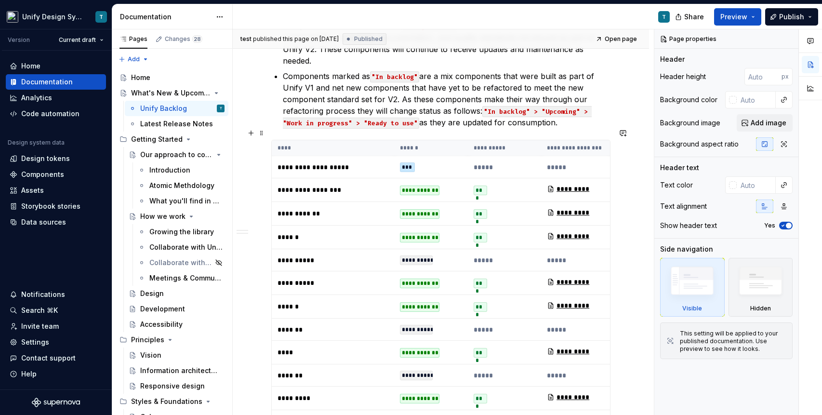
click at [373, 141] on th "****" at bounding box center [333, 148] width 122 height 16
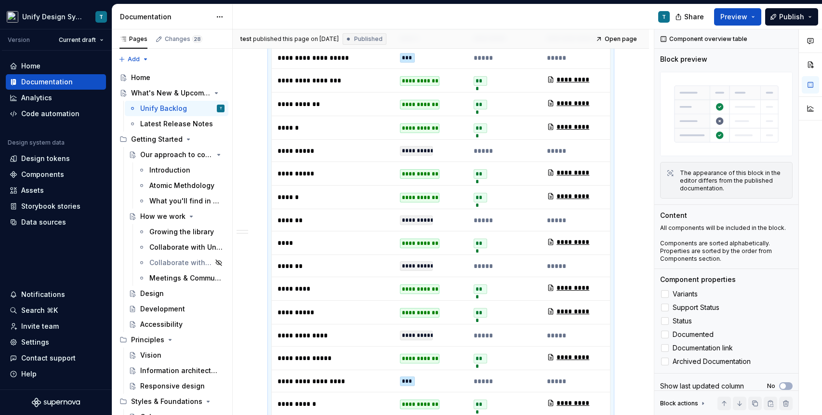
scroll to position [0, 0]
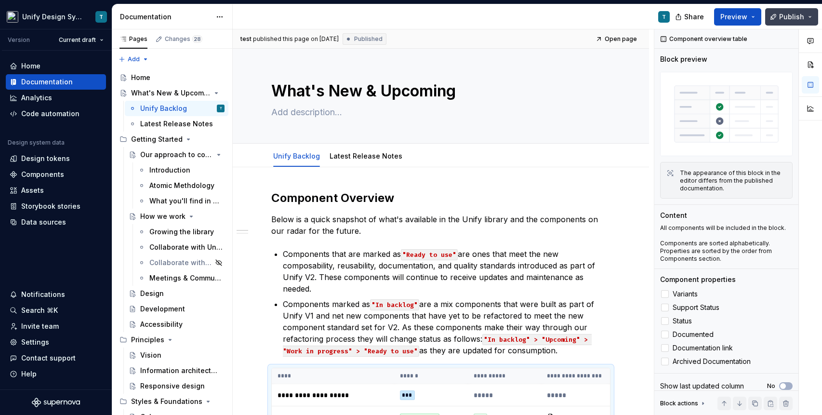
click at [762, 18] on button "Publish" at bounding box center [791, 16] width 53 height 17
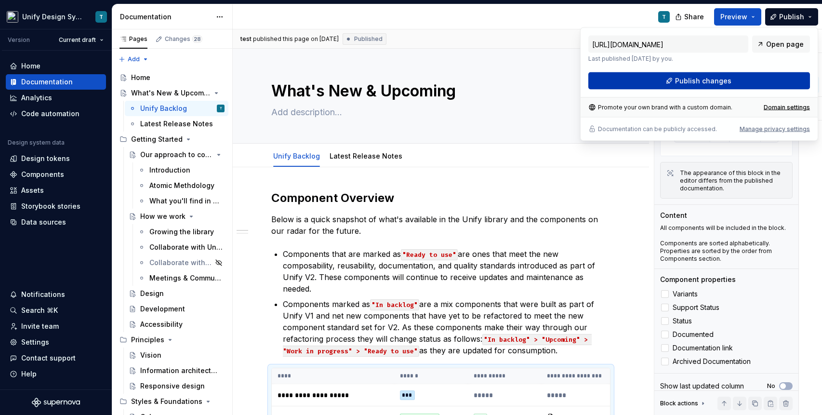
click at [739, 83] on button "Publish changes" at bounding box center [699, 80] width 222 height 17
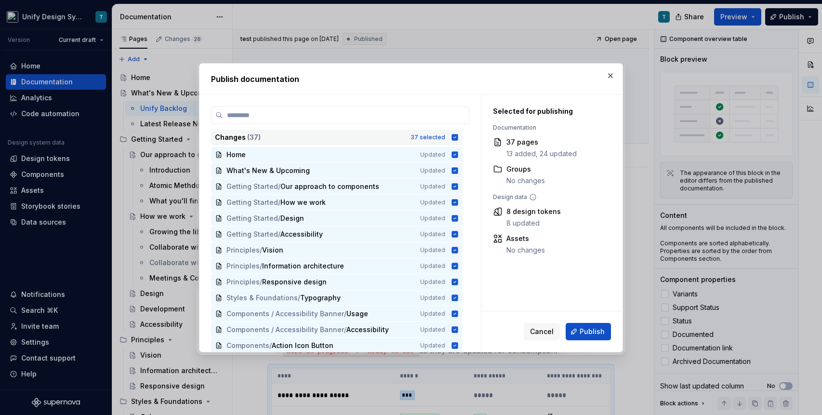
click at [439, 141] on div "Changes ( 37 ) 37 selected" at bounding box center [336, 137] width 251 height 15
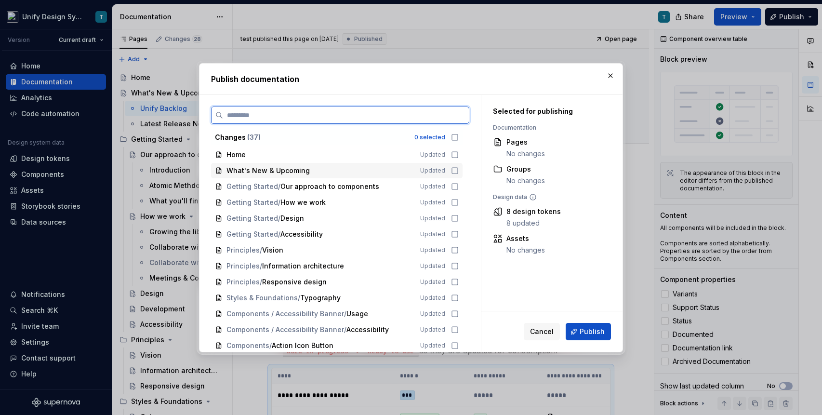
click at [367, 168] on div "What's New & Upcoming" at bounding box center [317, 171] width 182 height 10
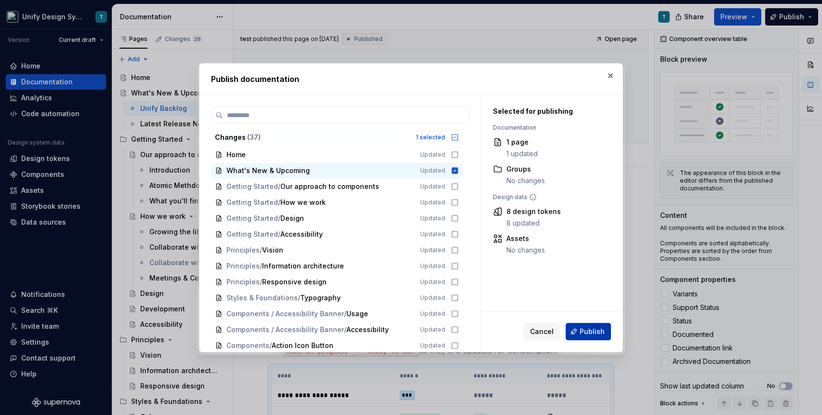
click at [582, 331] on span "Publish" at bounding box center [592, 332] width 25 height 10
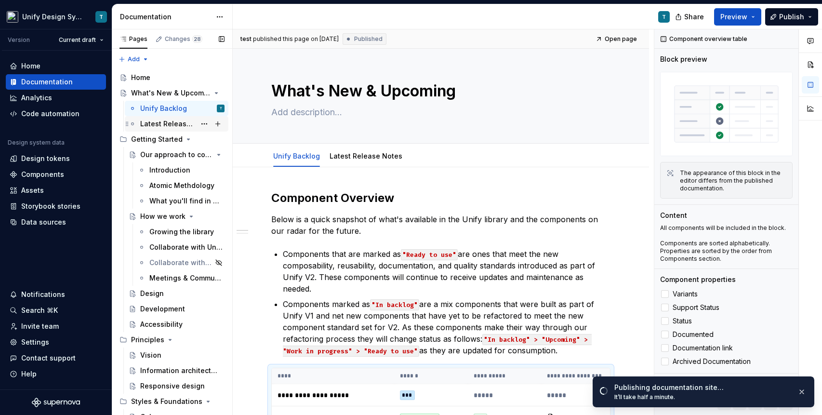
click at [180, 123] on div "Latest Release Notes" at bounding box center [167, 124] width 55 height 10
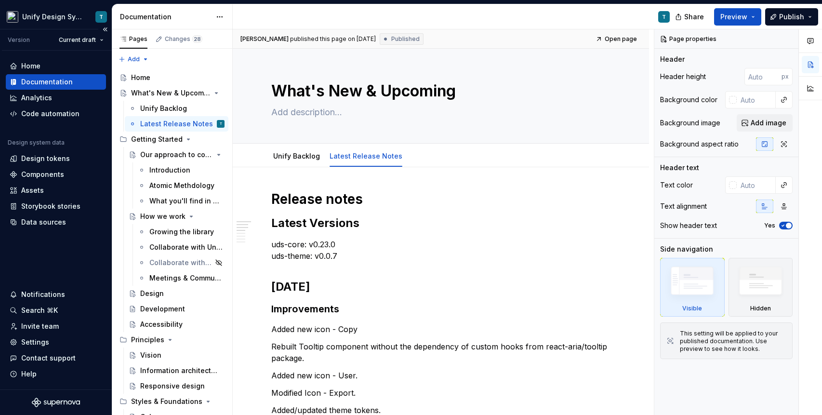
click at [36, 87] on div "Documentation" at bounding box center [56, 81] width 100 height 15
type textarea "*"
